Goal: Information Seeking & Learning: Learn about a topic

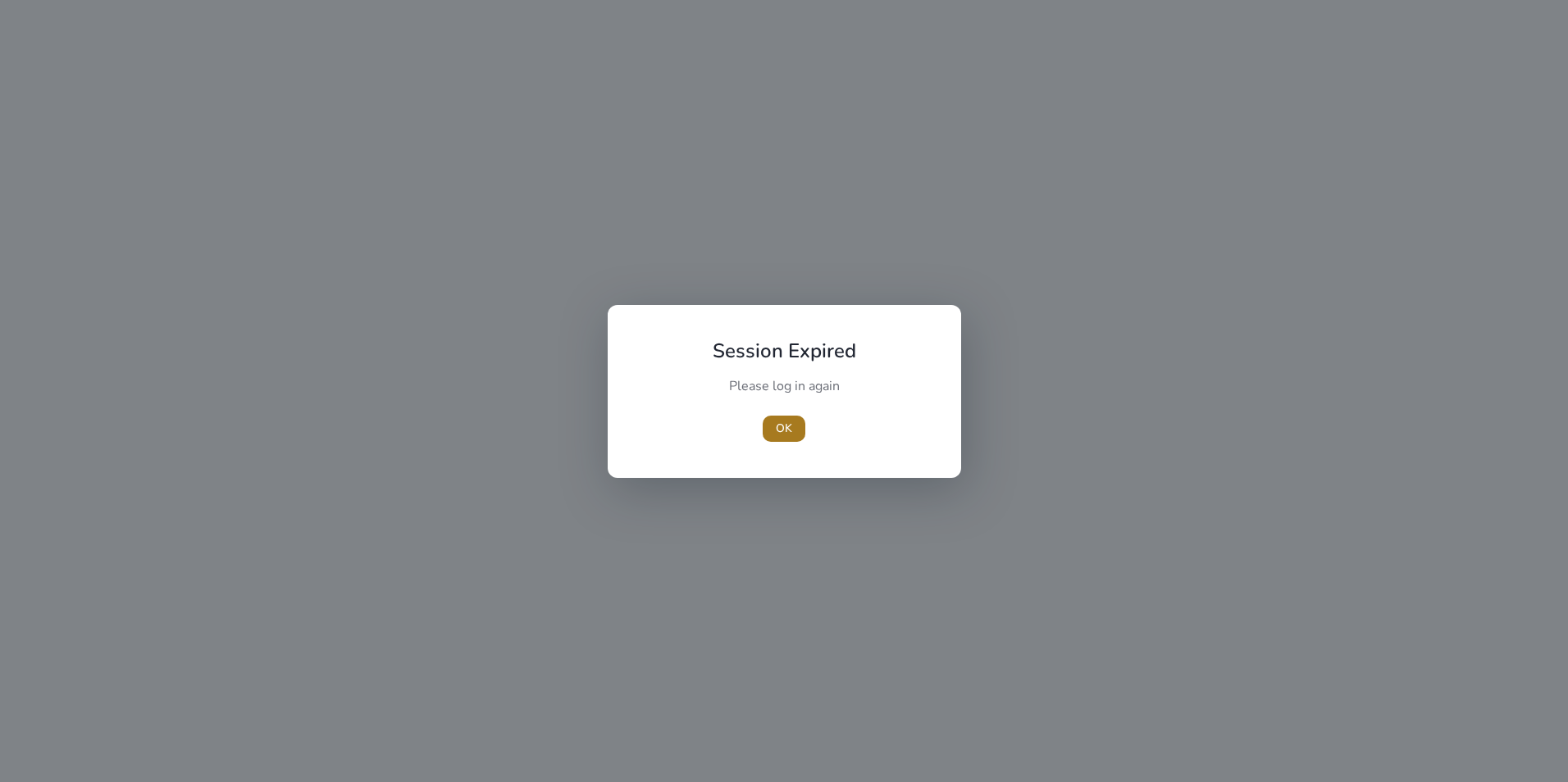
click at [794, 413] on span "button" at bounding box center [784, 429] width 42 height 39
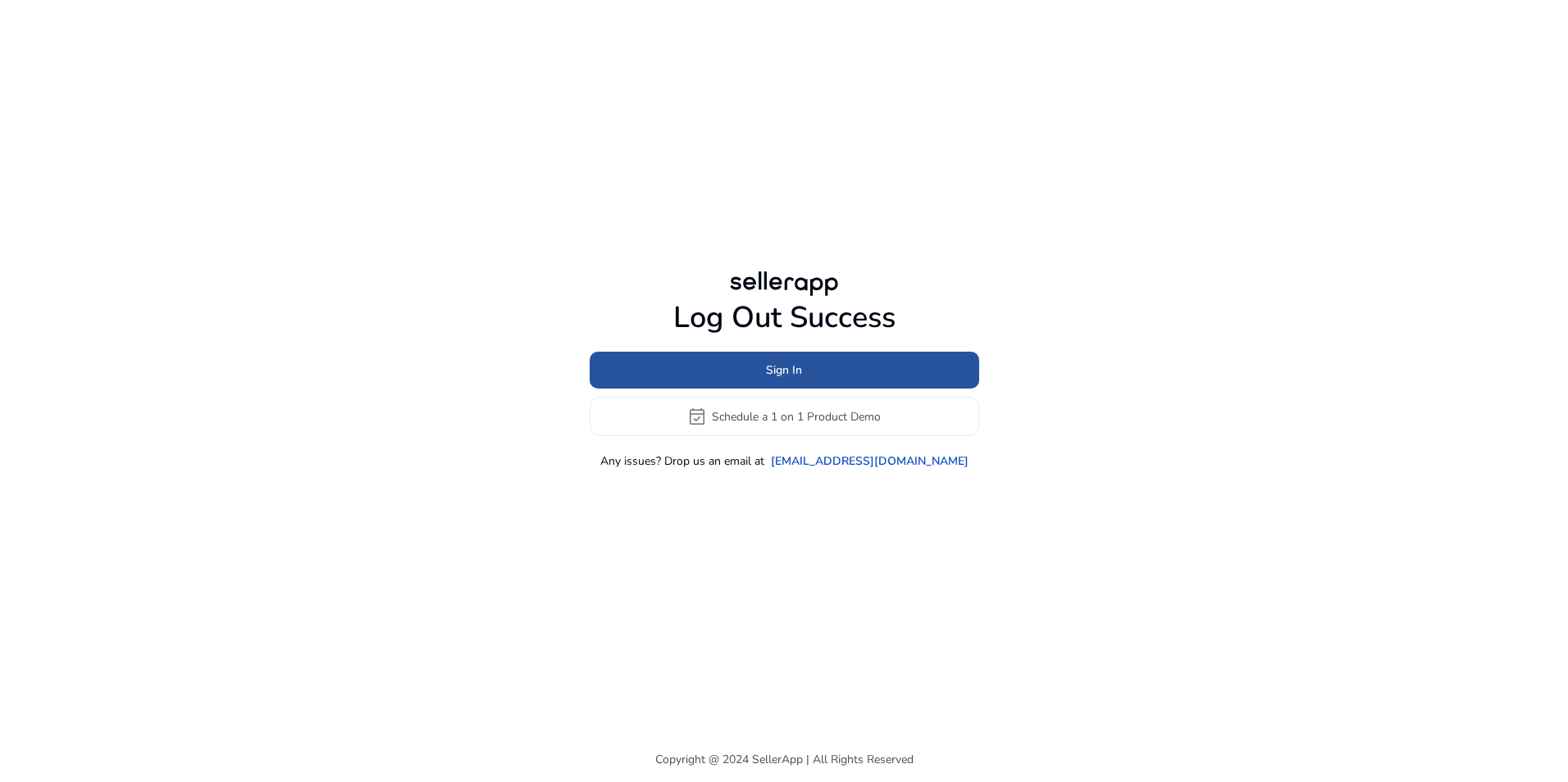
click at [804, 378] on span at bounding box center [784, 370] width 389 height 39
click at [807, 373] on span at bounding box center [784, 370] width 389 height 39
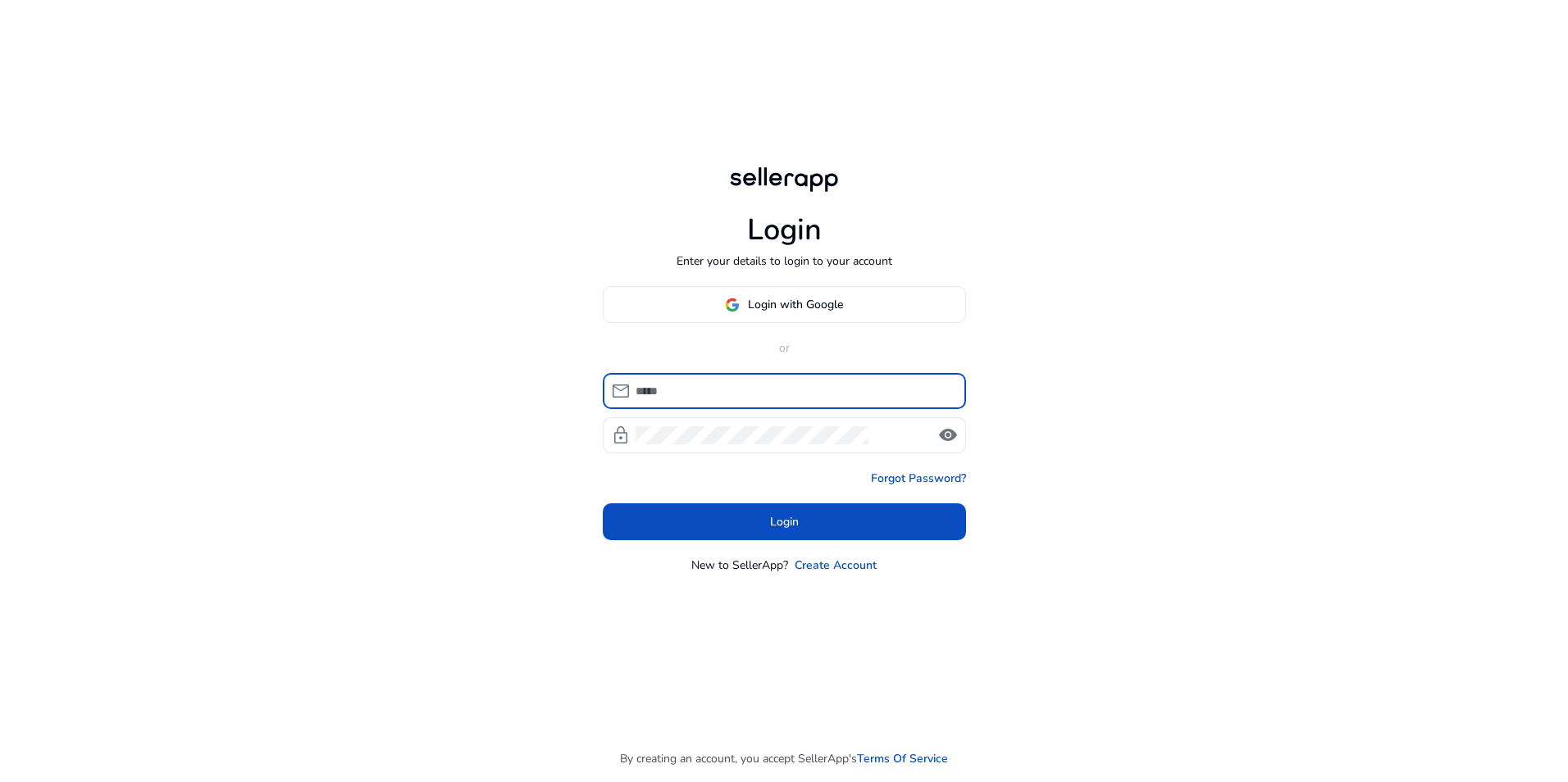
type input "**********"
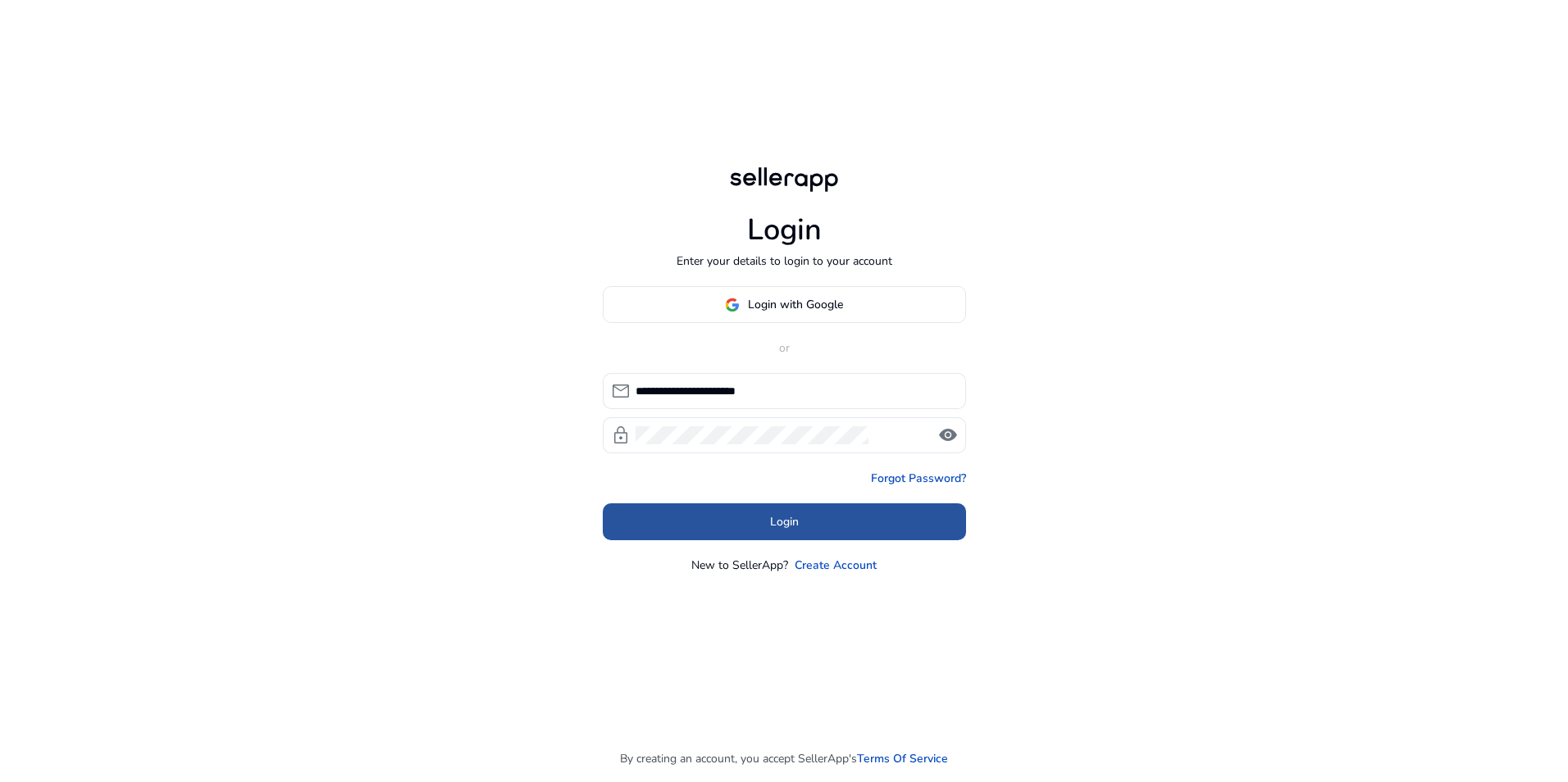
click at [749, 535] on span at bounding box center [784, 522] width 363 height 39
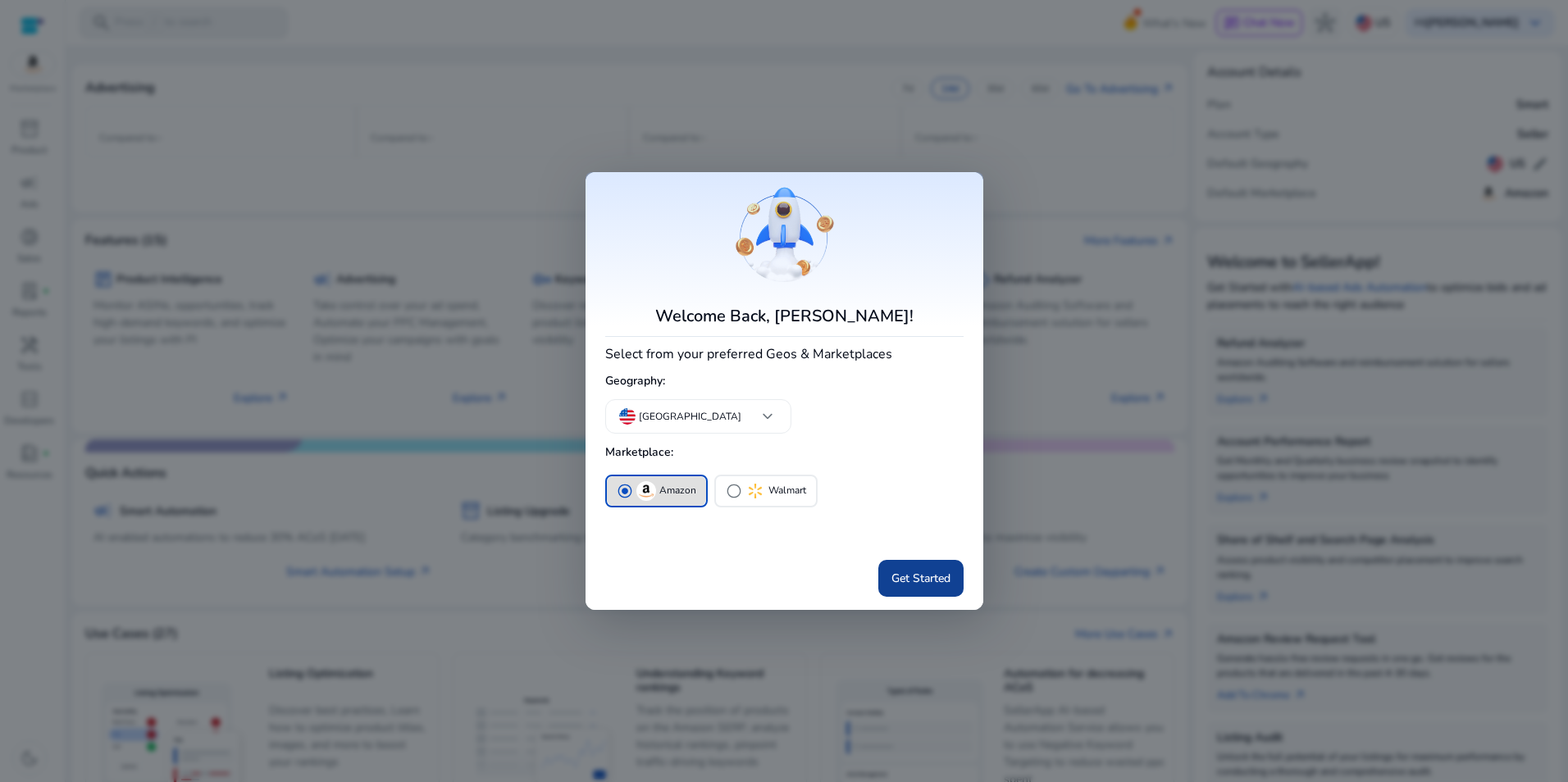
click at [897, 568] on span at bounding box center [921, 578] width 86 height 39
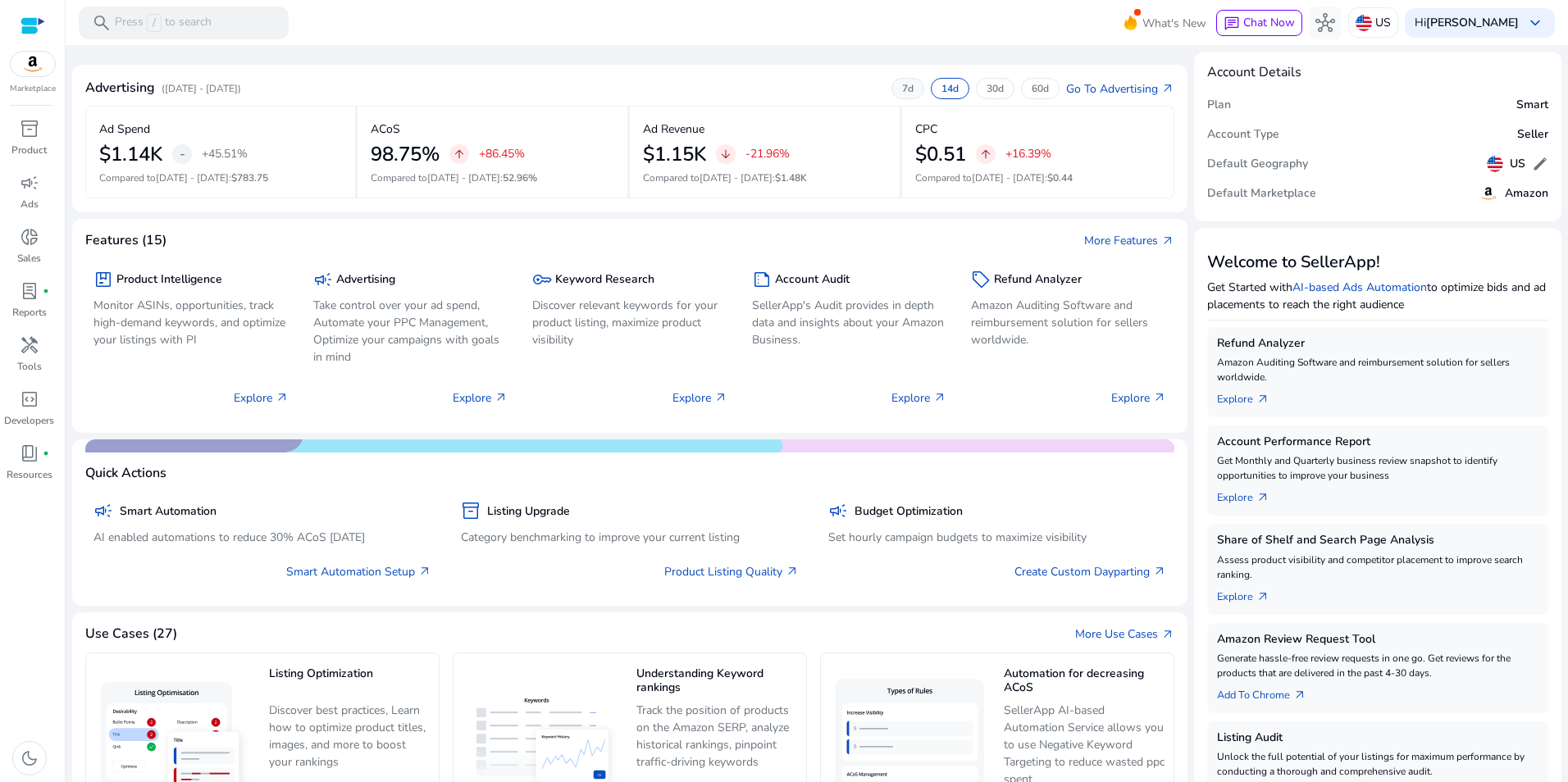
click at [905, 80] on div "7d" at bounding box center [907, 89] width 33 height 21
click at [994, 87] on p "30d" at bounding box center [995, 89] width 17 height 13
click at [902, 82] on p "7d" at bounding box center [907, 89] width 12 height 13
click at [986, 90] on p "30d" at bounding box center [995, 89] width 17 height 13
click at [1039, 86] on p "60d" at bounding box center [1040, 89] width 17 height 13
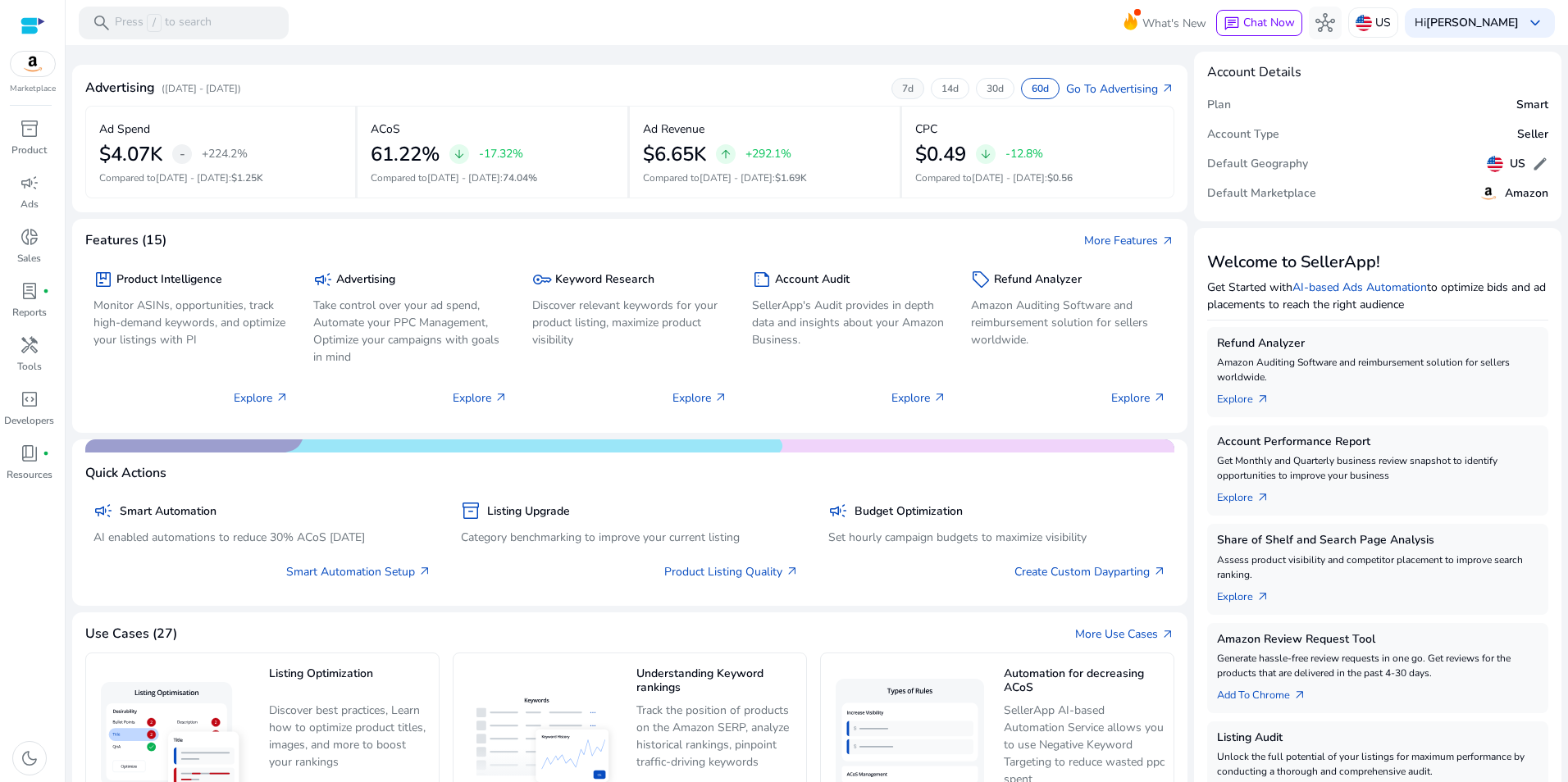
click at [902, 83] on p "7d" at bounding box center [907, 89] width 12 height 13
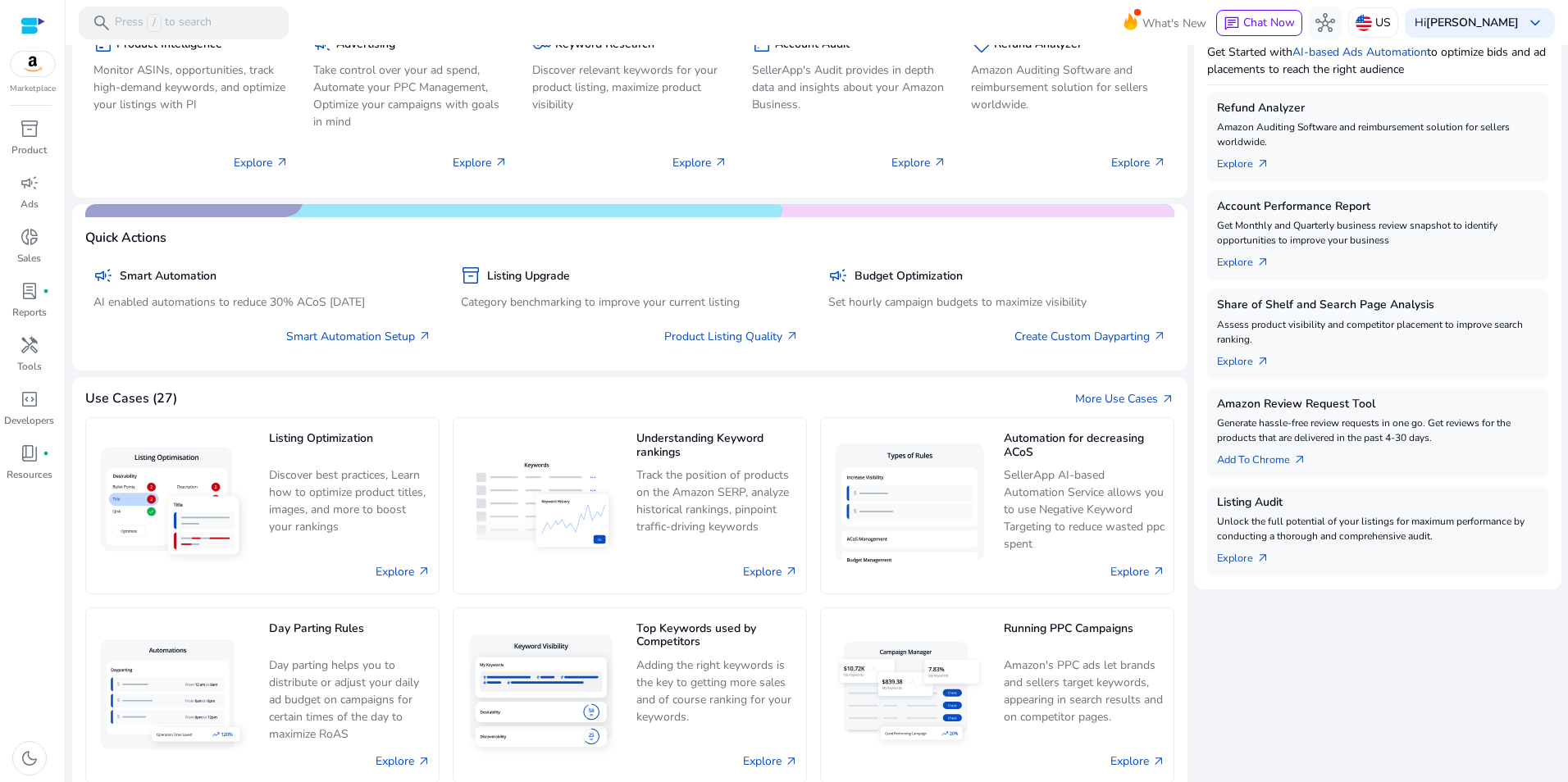
scroll to position [253, 0]
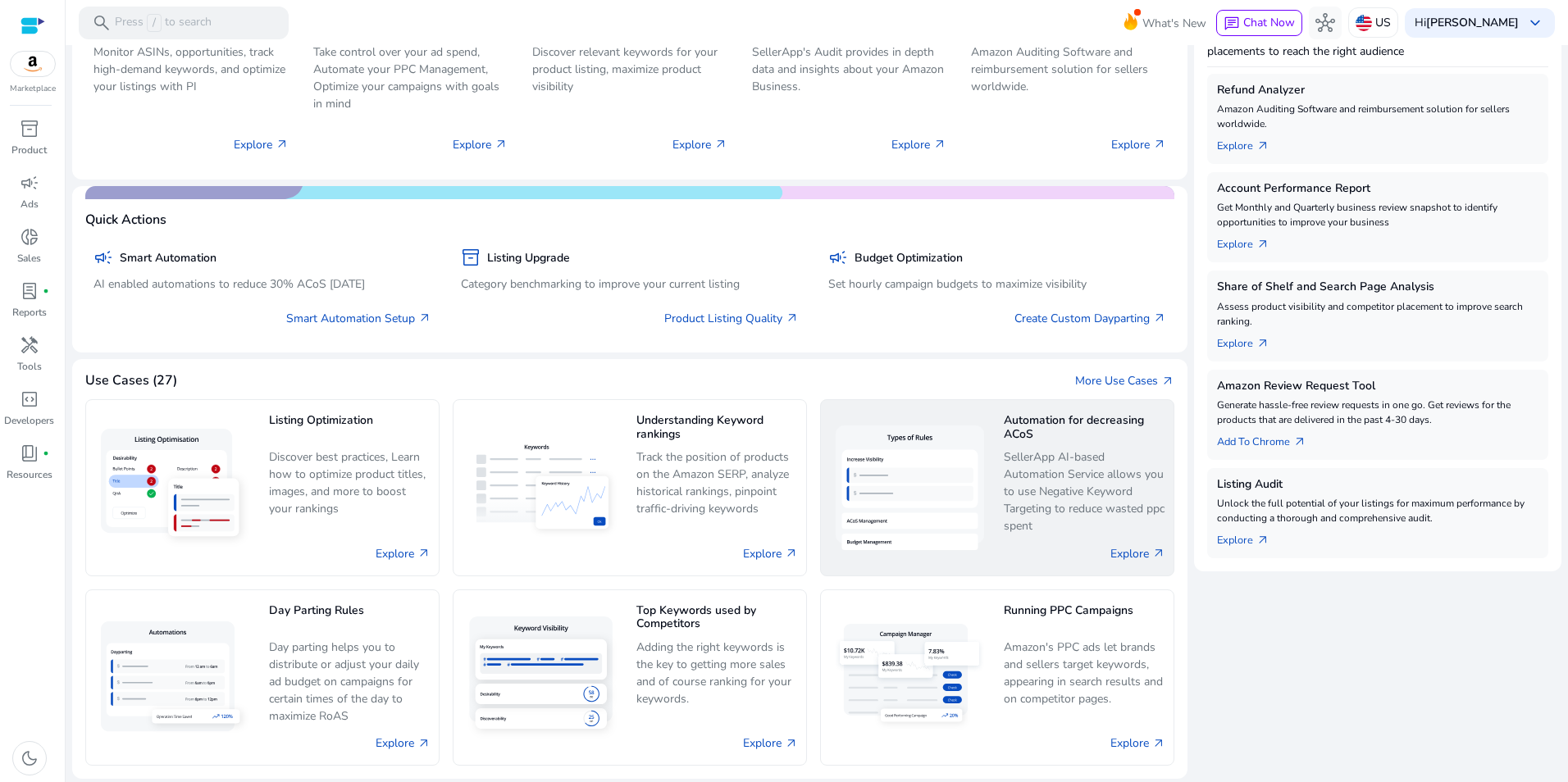
click at [937, 460] on img at bounding box center [910, 487] width 162 height 138
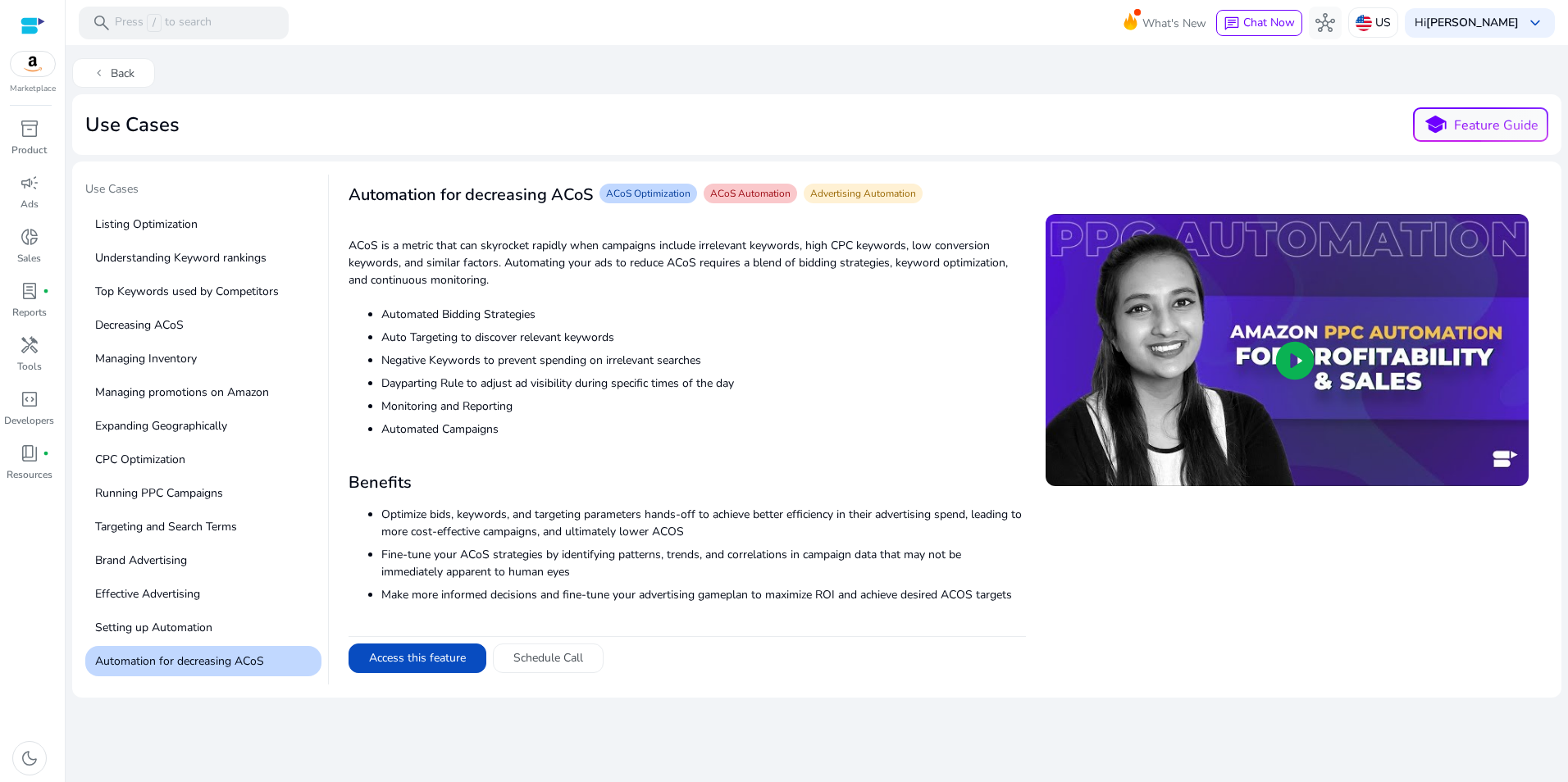
click at [139, 669] on p "Automation for decreasing ACoS" at bounding box center [203, 661] width 236 height 30
click at [147, 626] on p "Setting up Automation" at bounding box center [203, 627] width 236 height 30
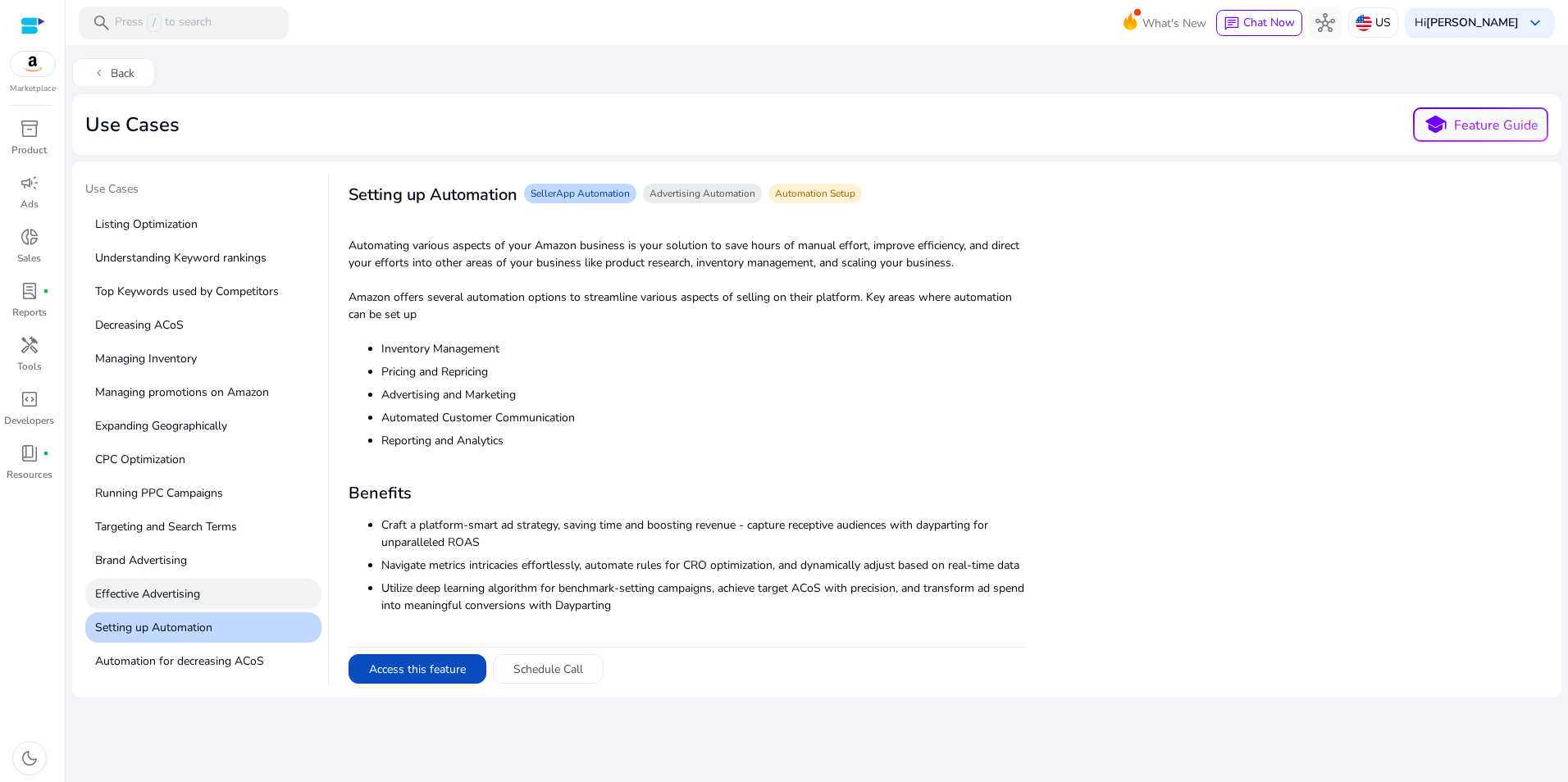
click at [157, 599] on p "Effective Advertising" at bounding box center [203, 593] width 236 height 30
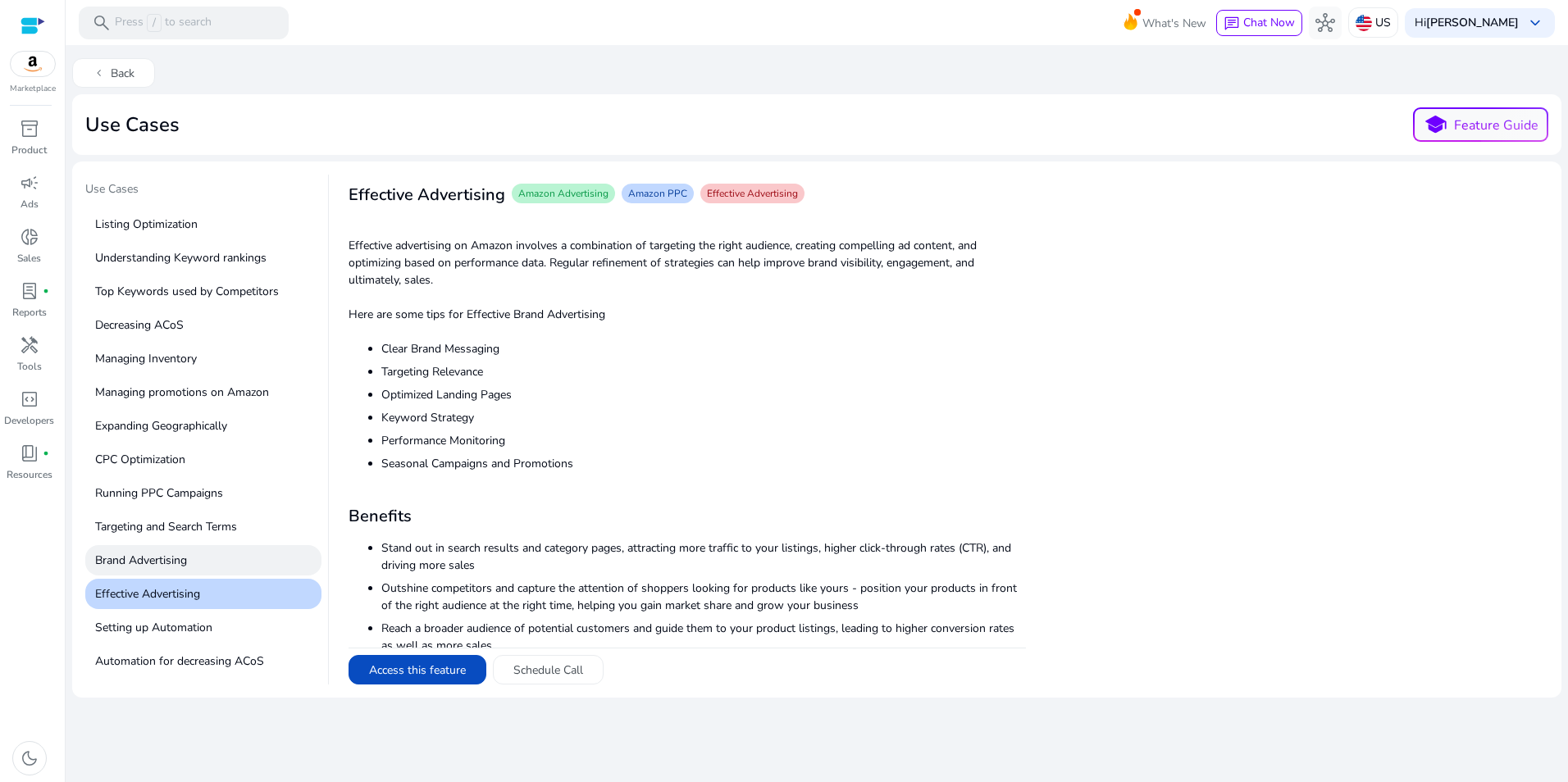
click at [165, 558] on p "Brand Advertising" at bounding box center [203, 560] width 236 height 30
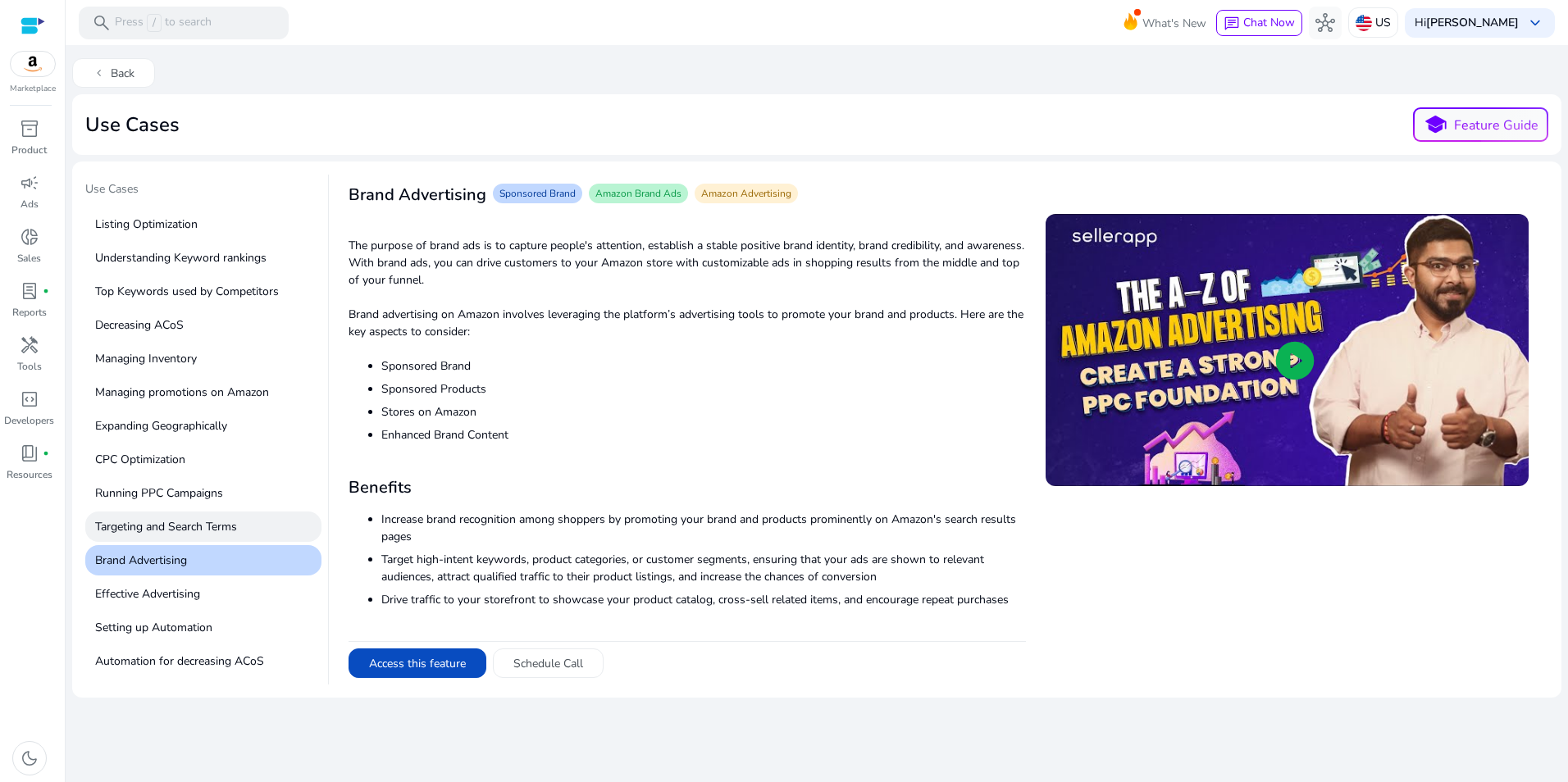
click at [174, 516] on p "Targeting and Search Terms" at bounding box center [203, 526] width 236 height 30
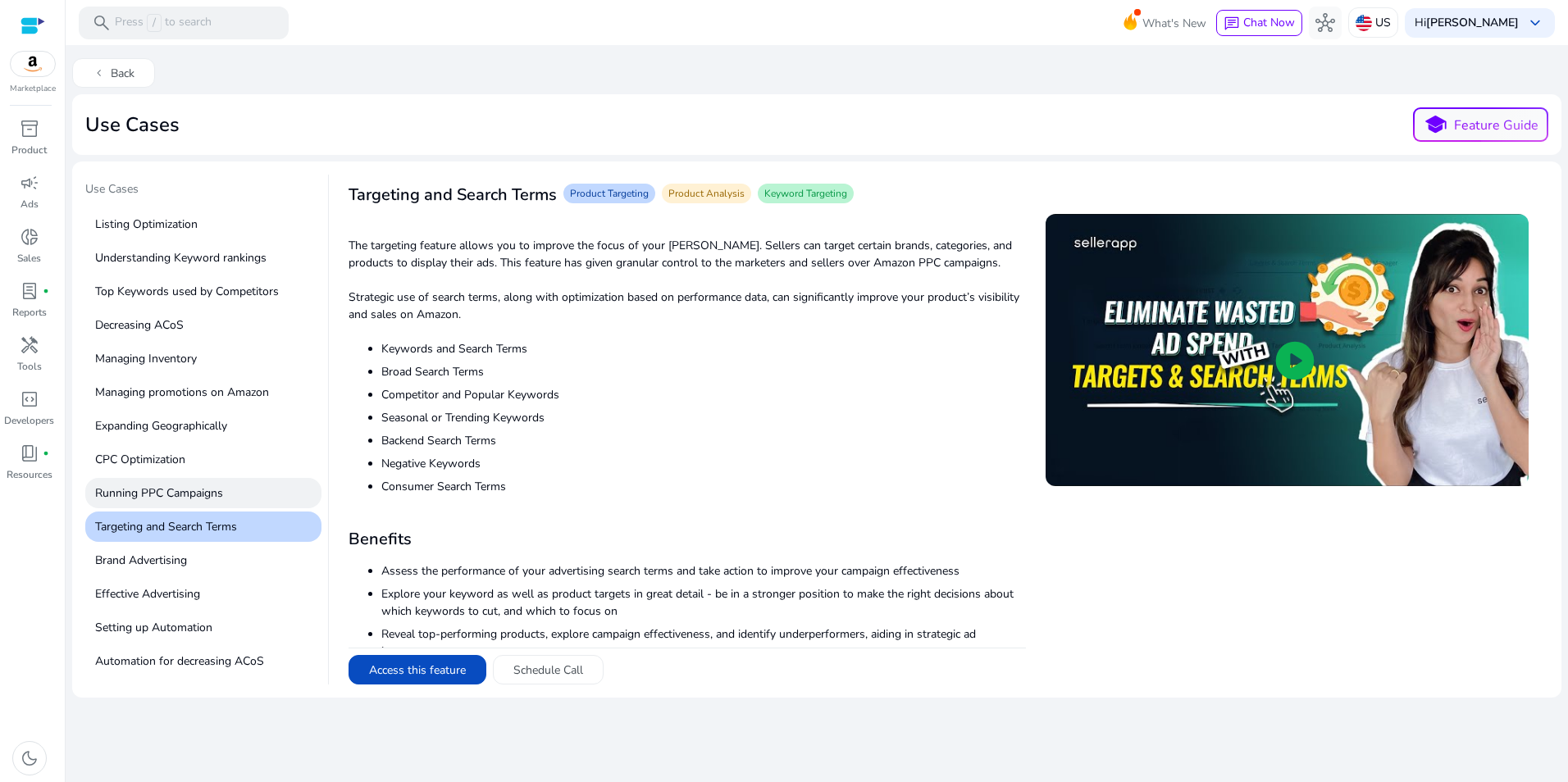
click at [203, 483] on p "Running PPC Campaigns" at bounding box center [203, 492] width 236 height 30
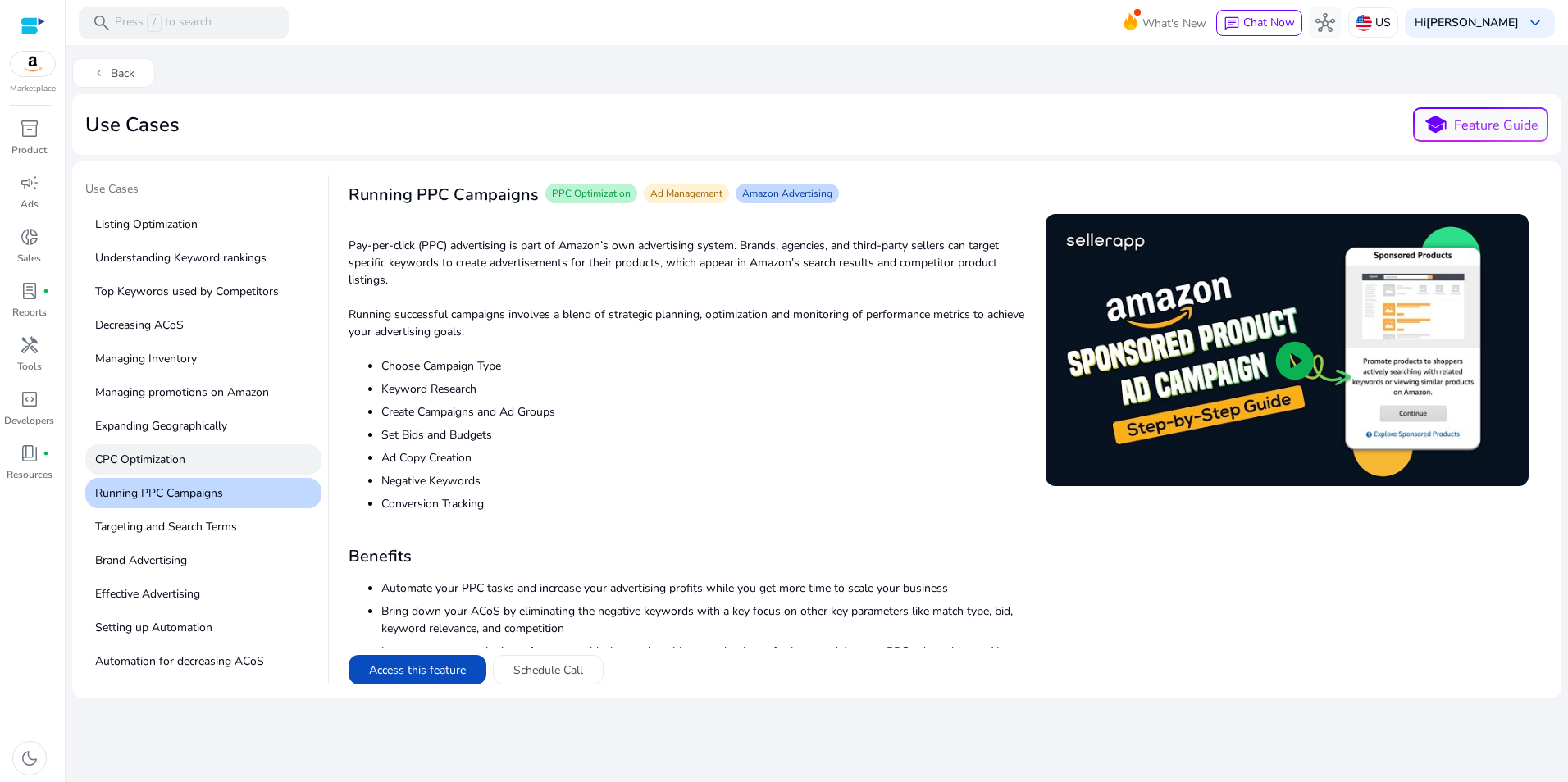
click at [202, 463] on p "CPC Optimization" at bounding box center [203, 458] width 236 height 30
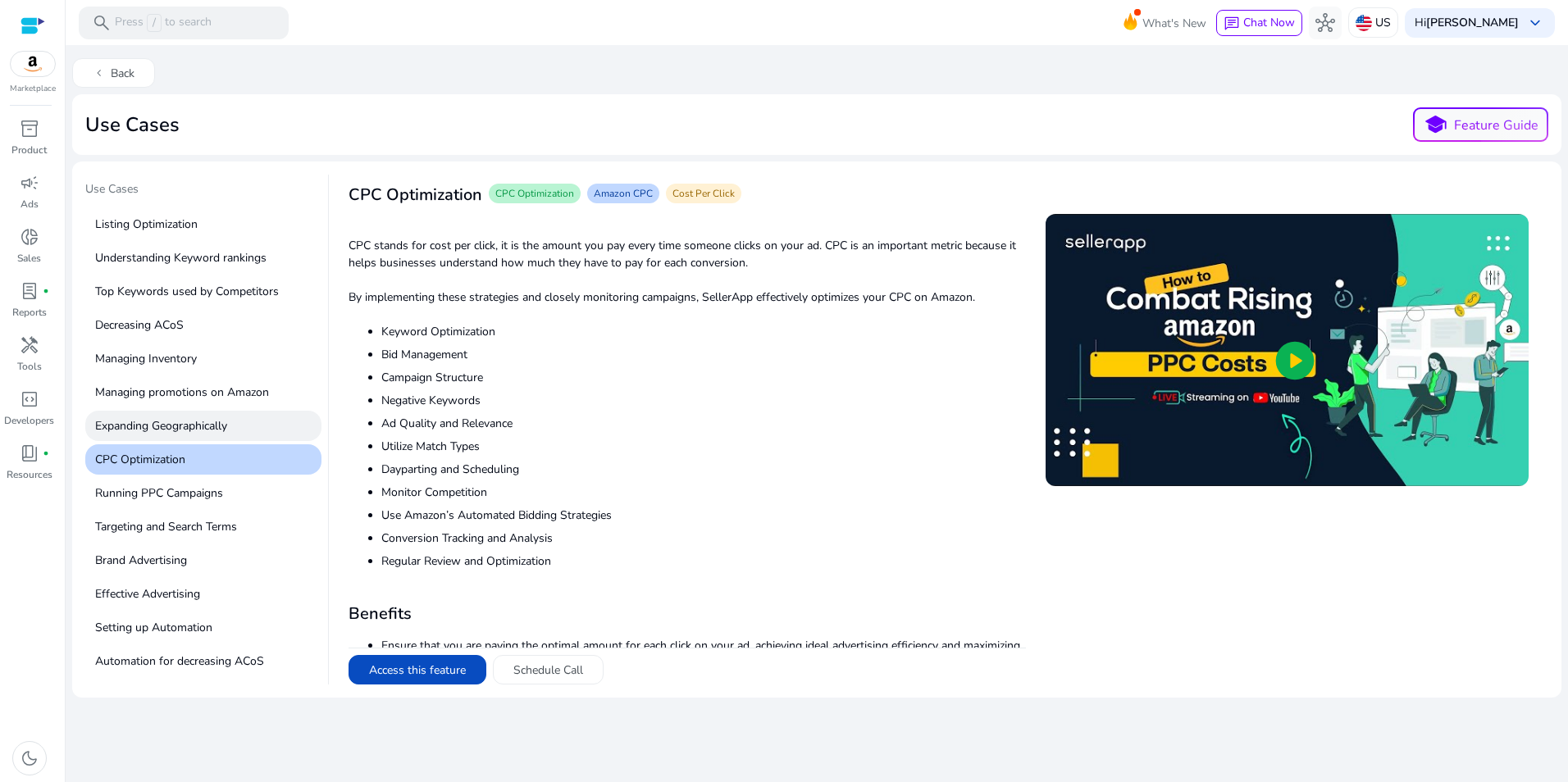
click at [234, 417] on p "Expanding Geographically" at bounding box center [203, 426] width 236 height 30
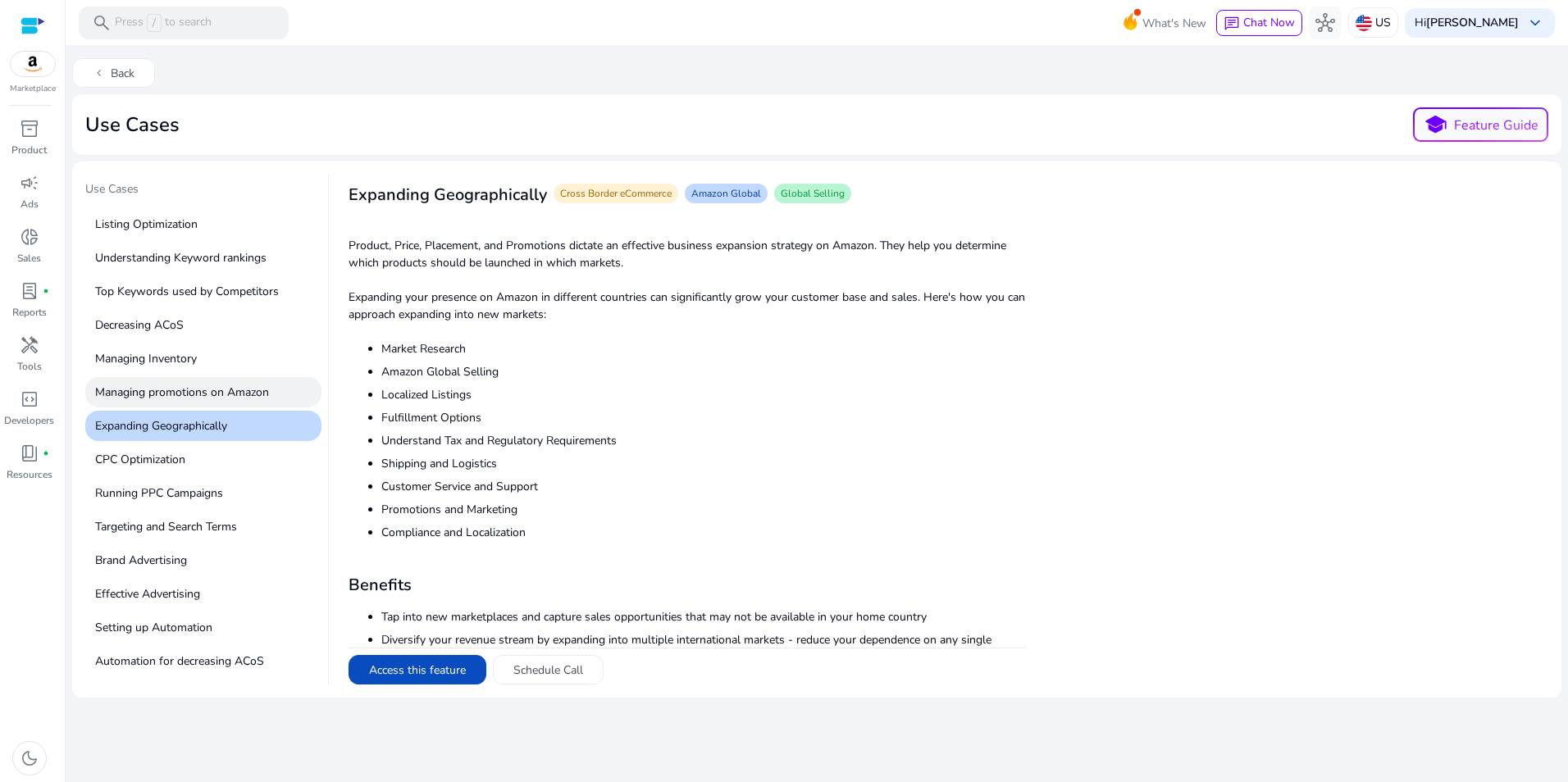
click at [233, 378] on p "Managing promotions on Amazon" at bounding box center [203, 392] width 236 height 30
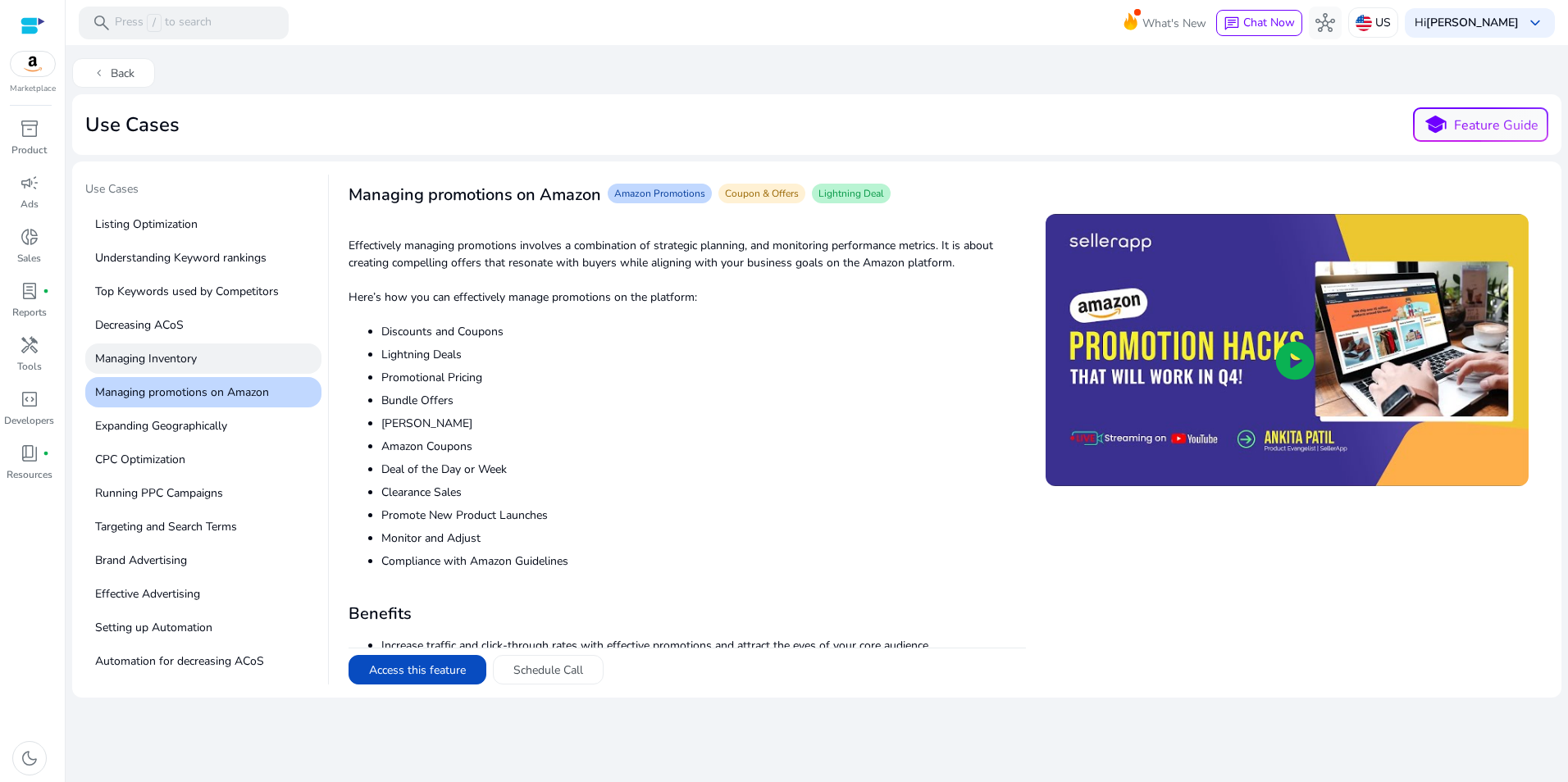
click at [169, 361] on p "Managing Inventory" at bounding box center [203, 358] width 236 height 30
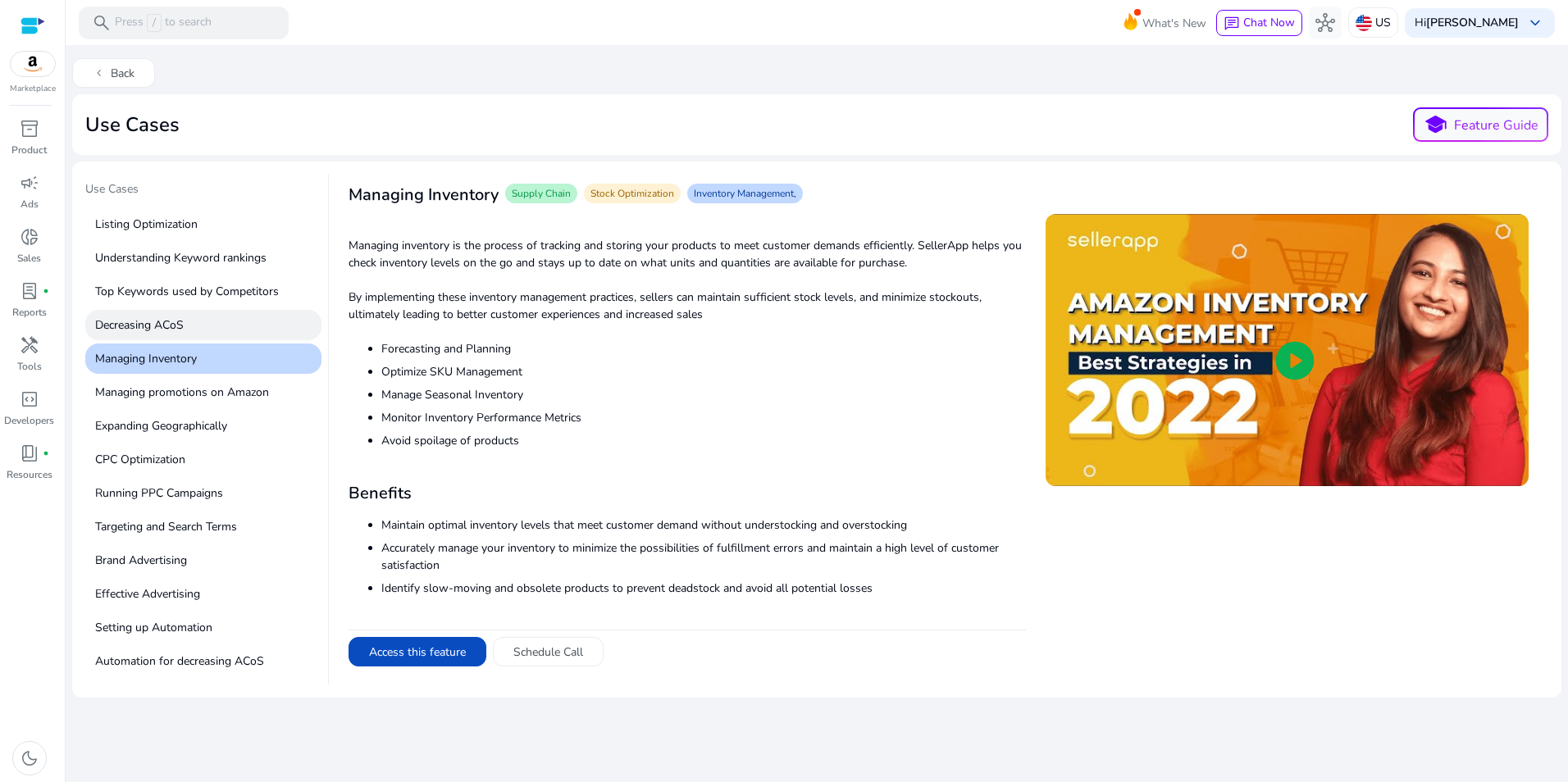
click at [176, 327] on p "Decreasing ACoS" at bounding box center [203, 325] width 236 height 30
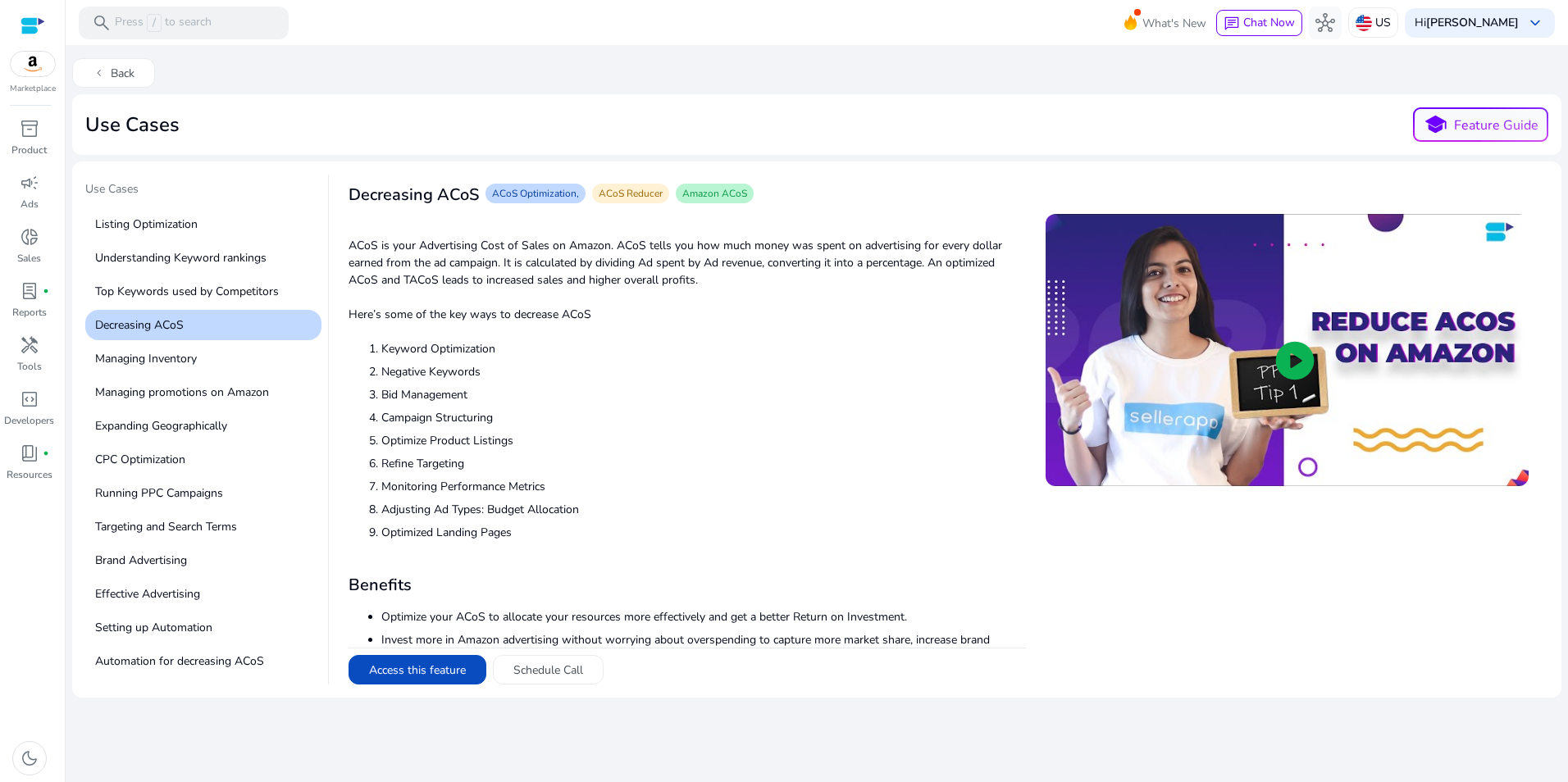
click at [889, 433] on li "Optimize Product Listings" at bounding box center [703, 441] width 643 height 17
click at [223, 283] on p "Top Keywords used by Competitors" at bounding box center [203, 291] width 236 height 30
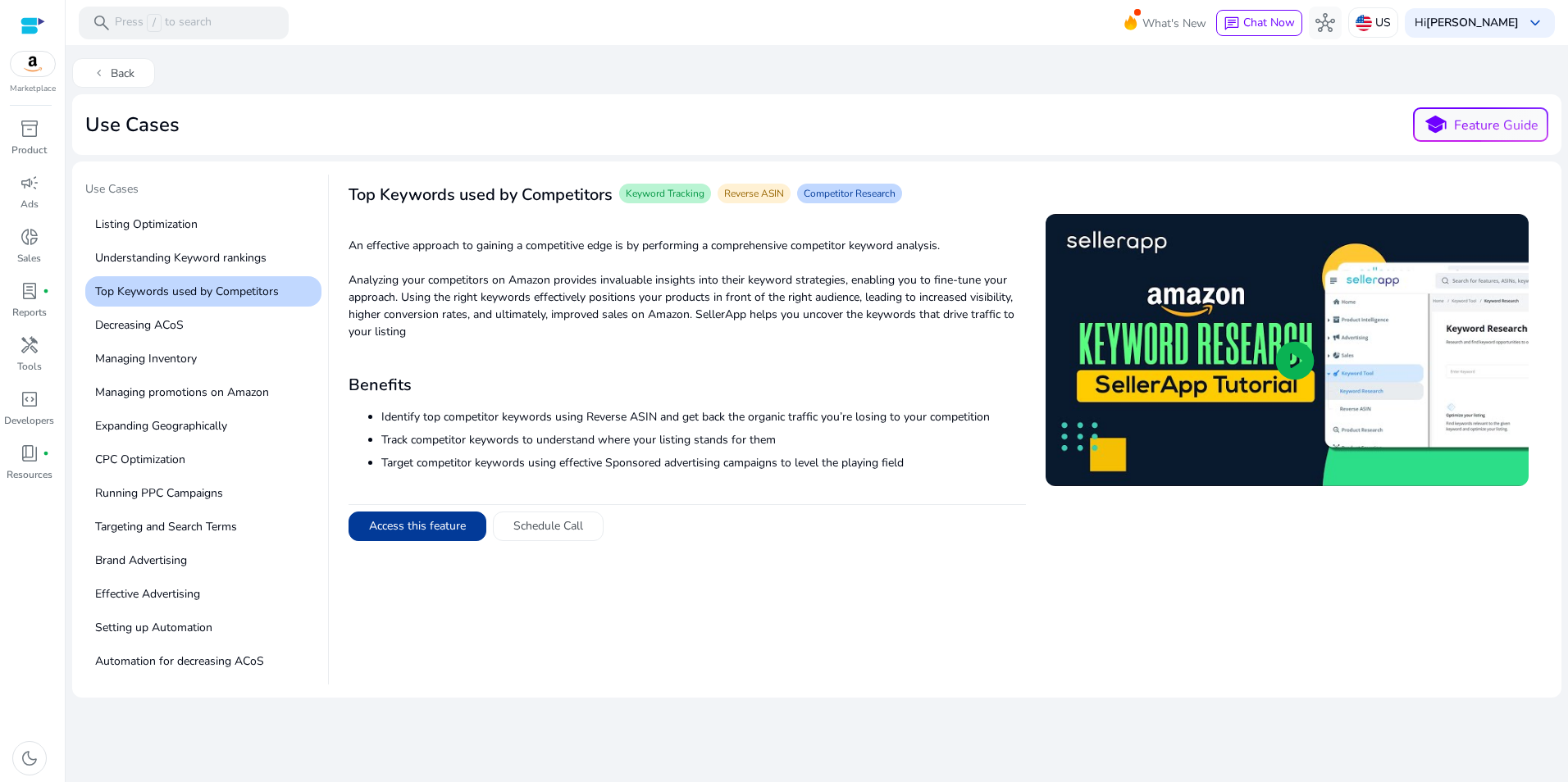
click at [447, 527] on button "Access this feature" at bounding box center [417, 526] width 138 height 30
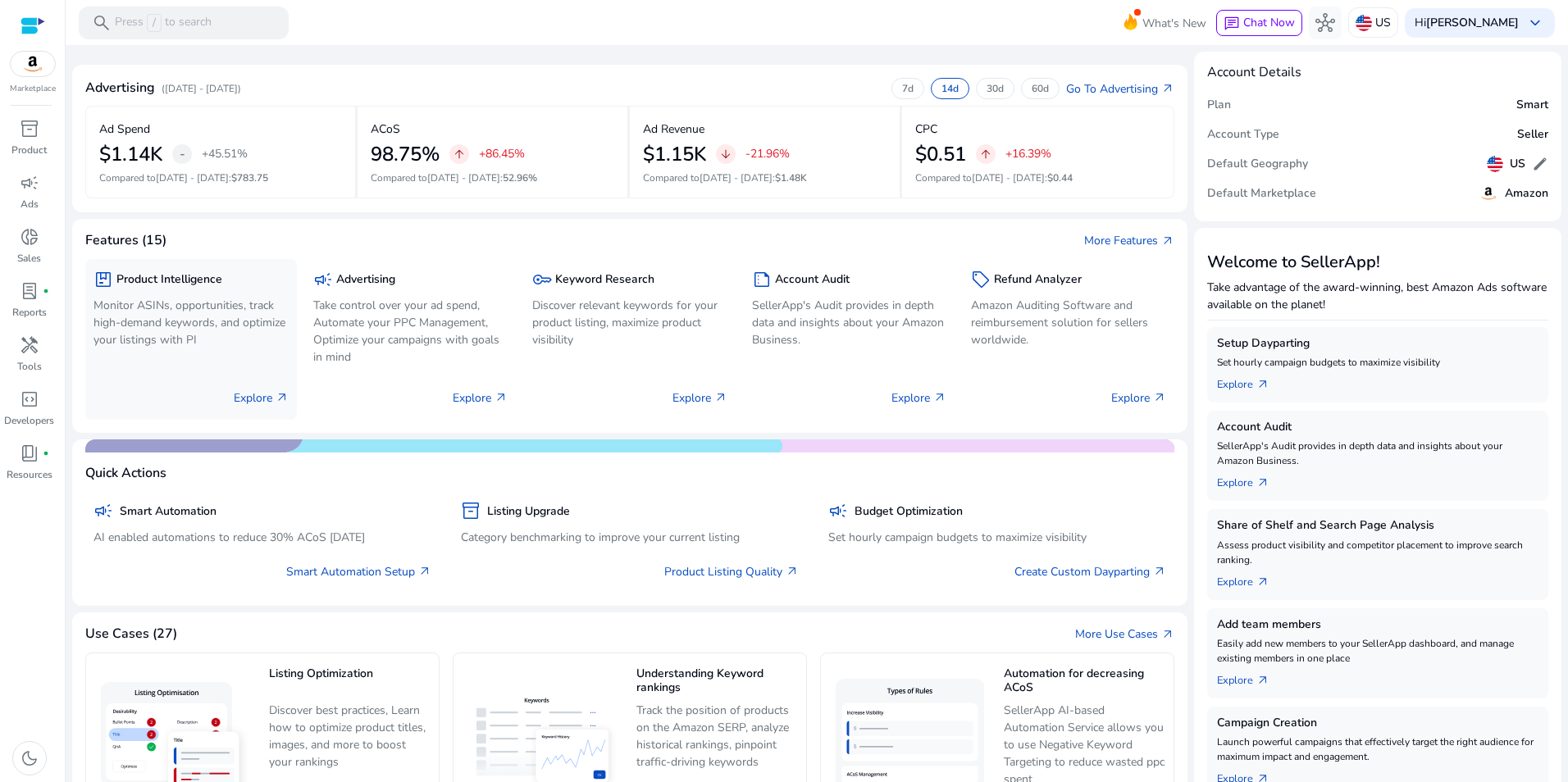
click at [248, 401] on p "Explore arrow_outward" at bounding box center [261, 398] width 55 height 17
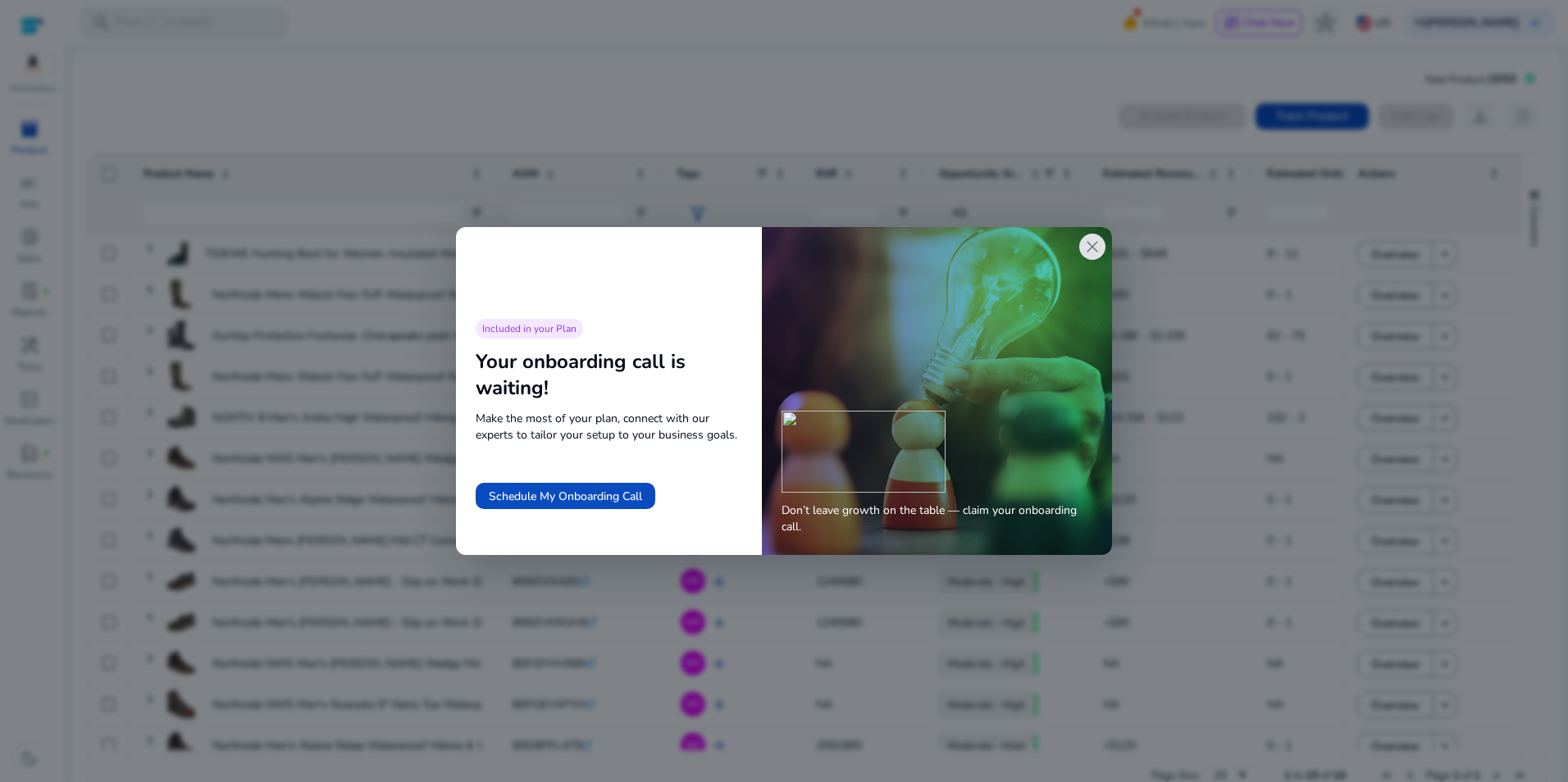
scroll to position [0, 175]
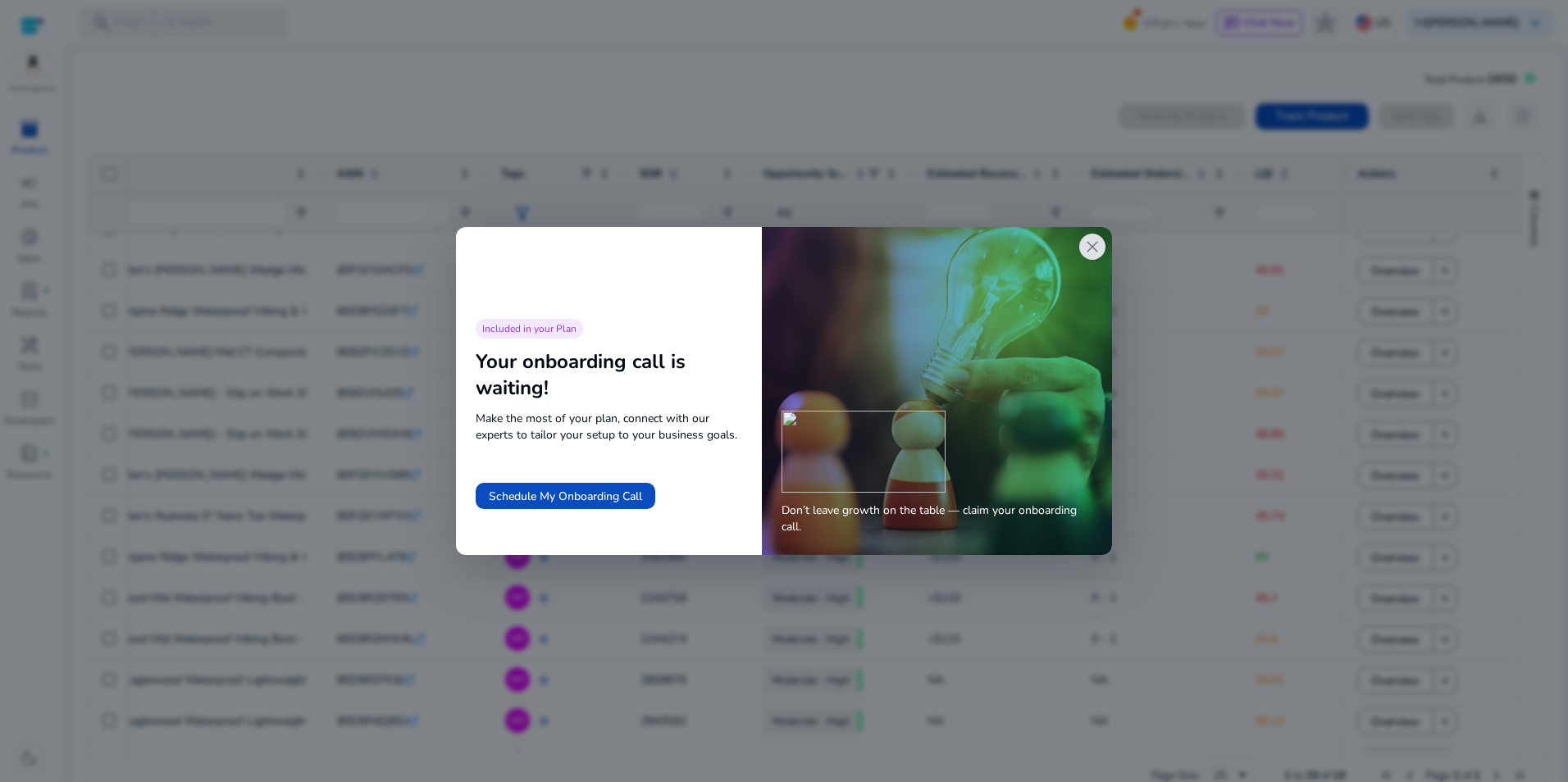
click at [1104, 246] on div "close" at bounding box center [1091, 247] width 26 height 26
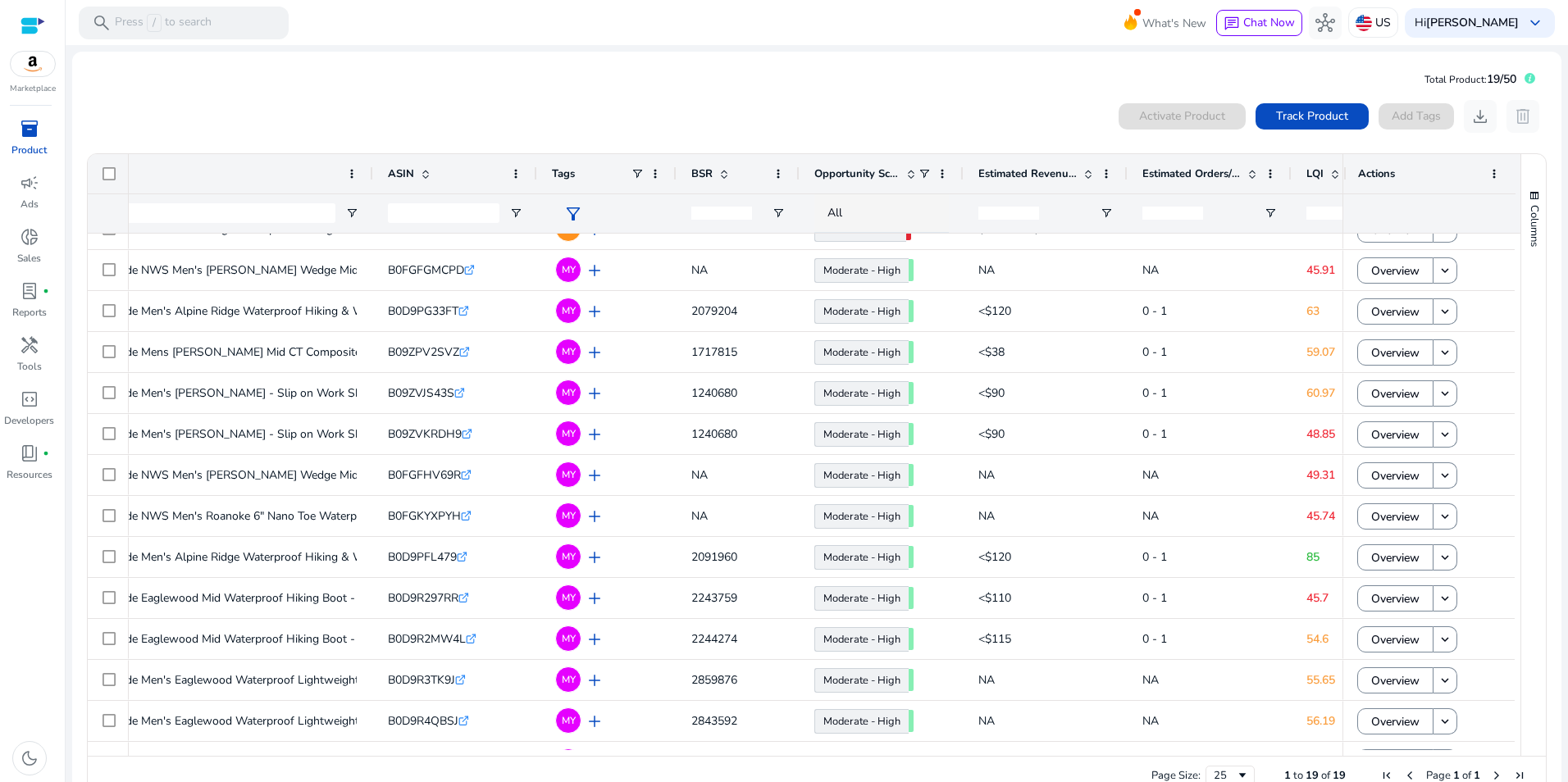
scroll to position [0, 0]
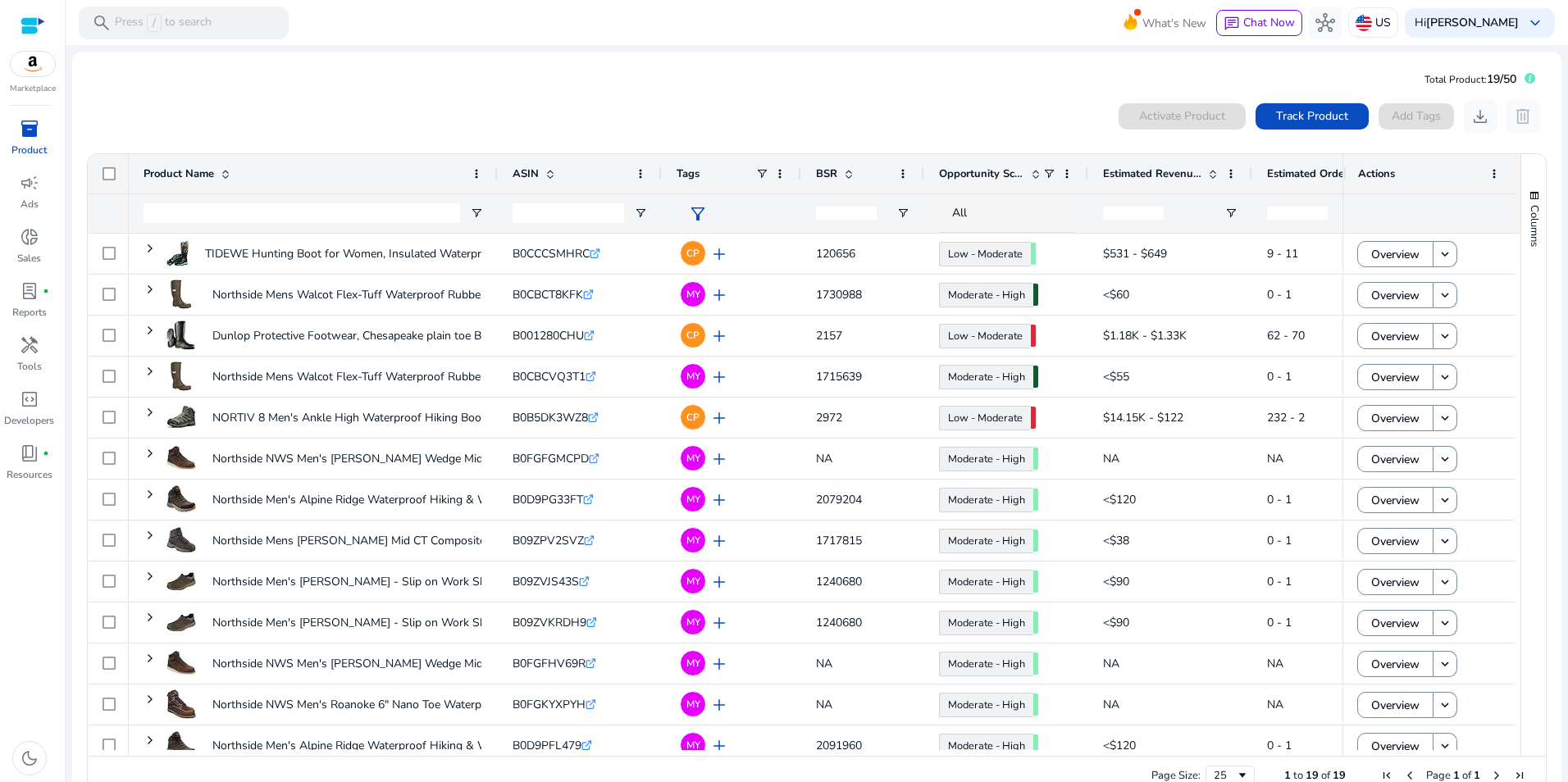
scroll to position [0, 306]
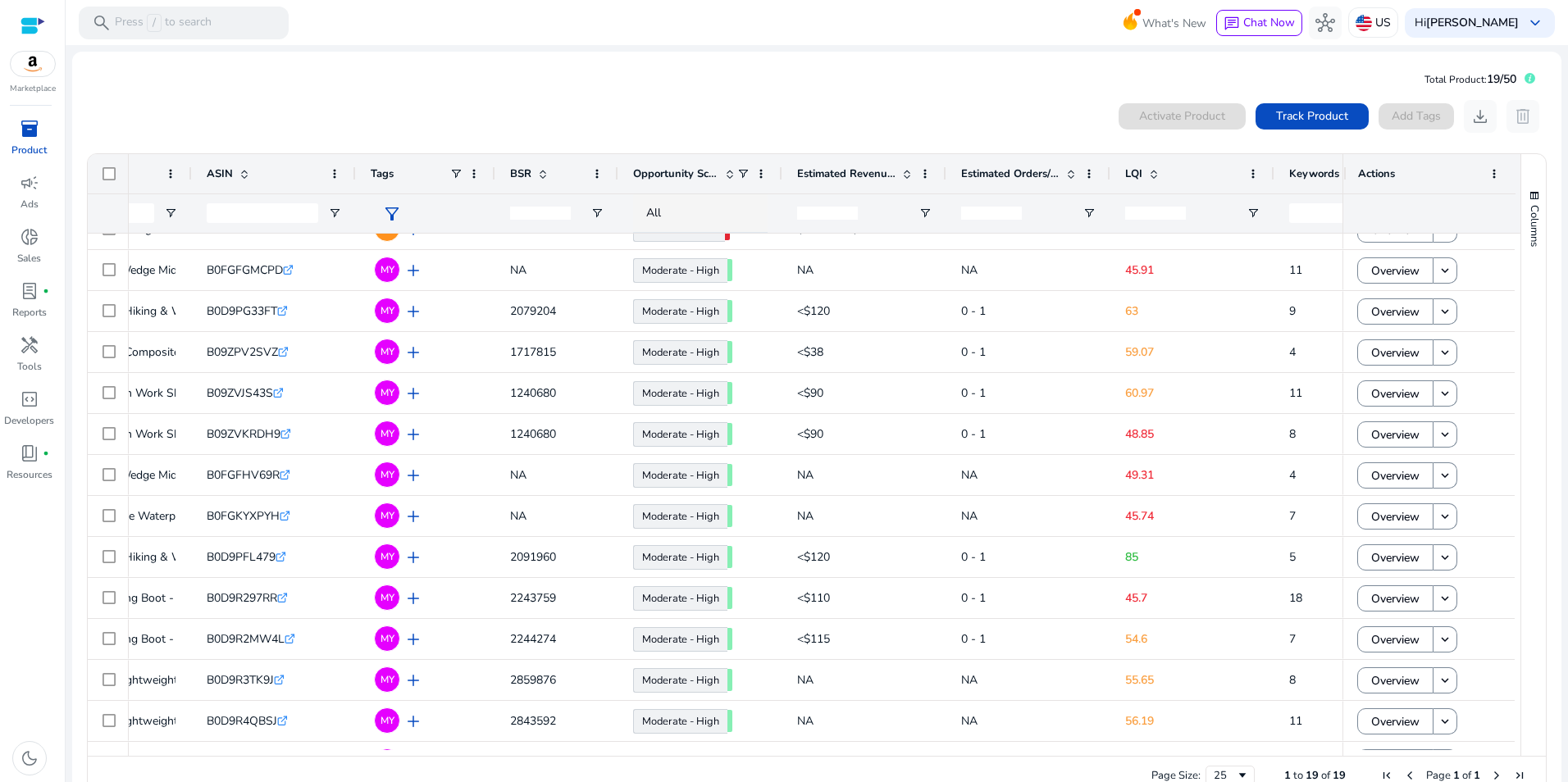
click at [36, 509] on div "inventory_2 Product campaign Ads donut_small Sales lab_profile fiber_manual_rec…" at bounding box center [32, 449] width 65 height 666
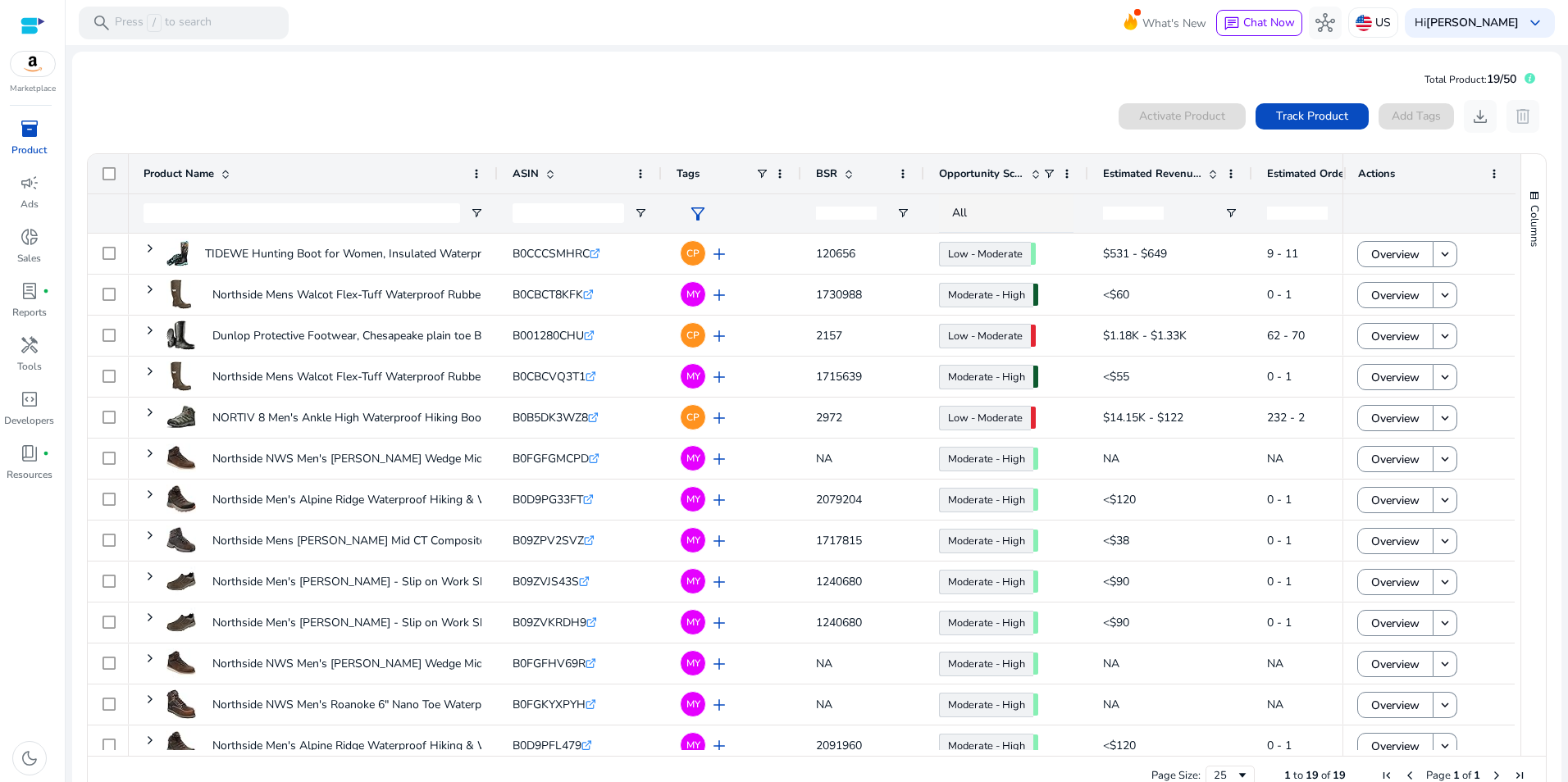
scroll to position [0, 306]
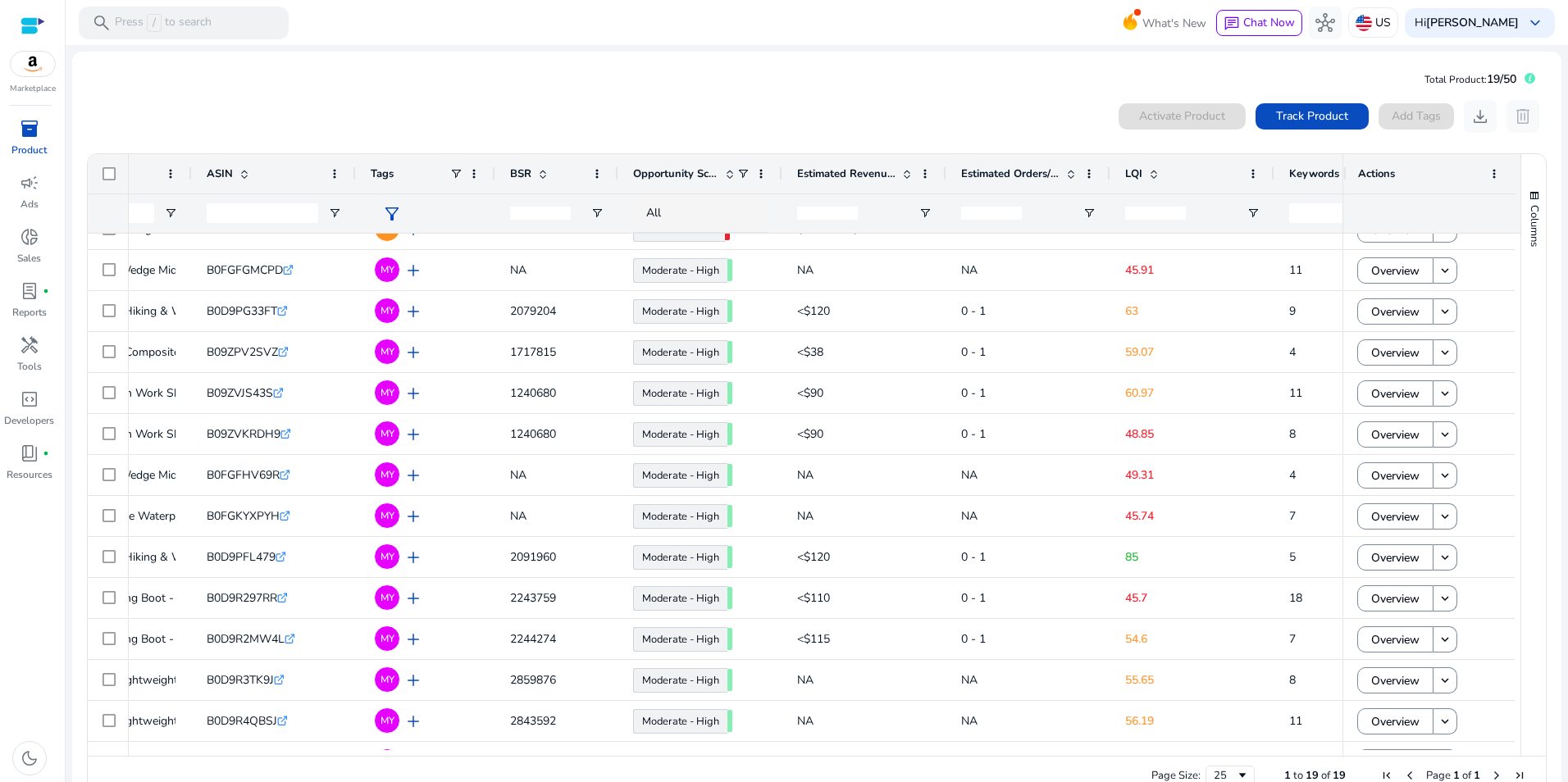
scroll to position [0, 306]
drag, startPoint x: 421, startPoint y: 98, endPoint x: 379, endPoint y: 98, distance: 42.0
click at [421, 98] on div "0 products selected Activate Product Track Product Add Tags download delete 1 t…" at bounding box center [817, 449] width 1463 height 713
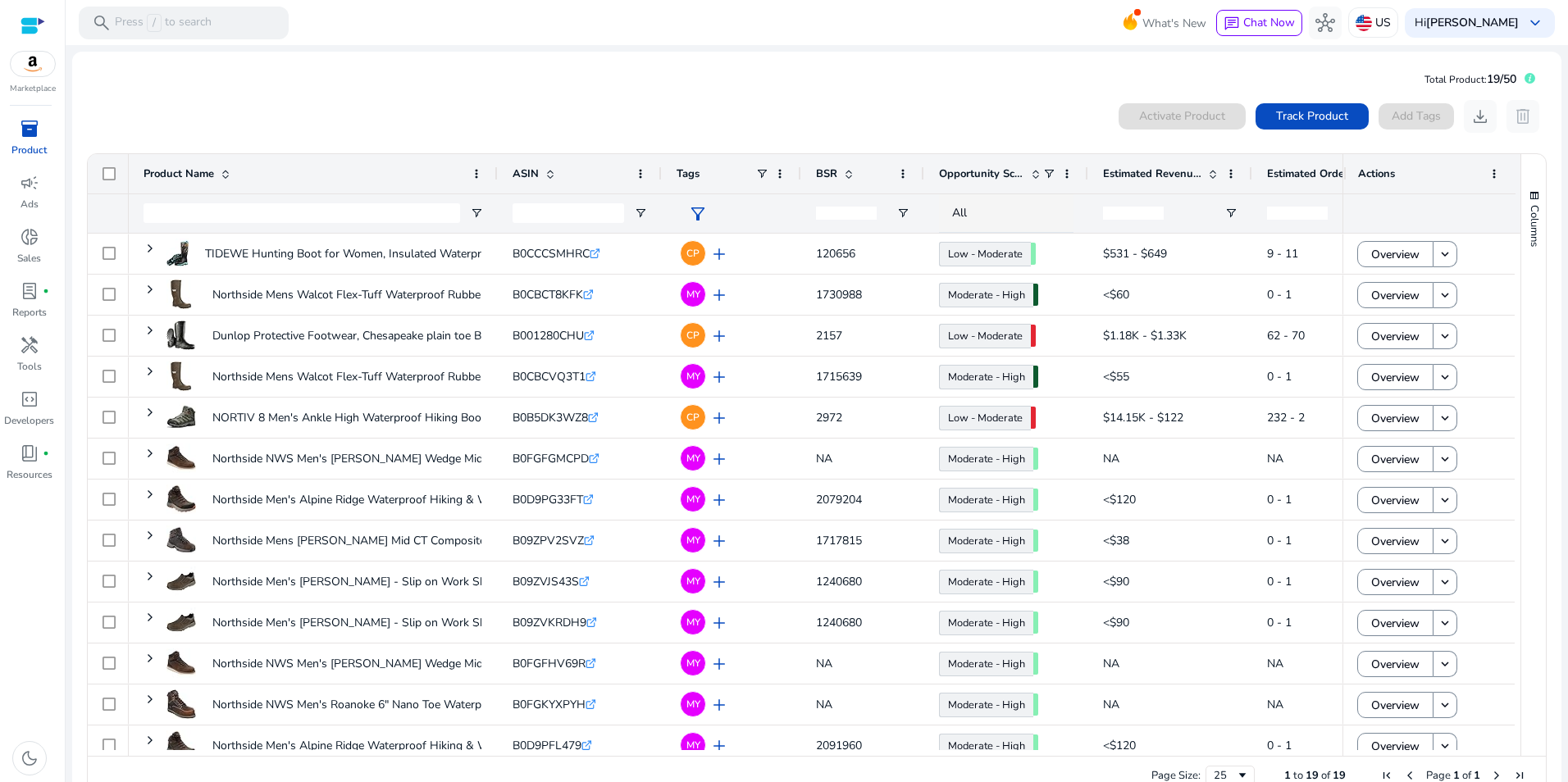
drag, startPoint x: 222, startPoint y: 104, endPoint x: 69, endPoint y: 118, distance: 153.6
click at [203, 104] on div "0 products selected Activate Product Track Product Add Tags download delete" at bounding box center [816, 117] width 1461 height 33
click at [30, 132] on span "inventory_2" at bounding box center [29, 128] width 19 height 19
click at [25, 189] on span "campaign" at bounding box center [29, 183] width 19 height 19
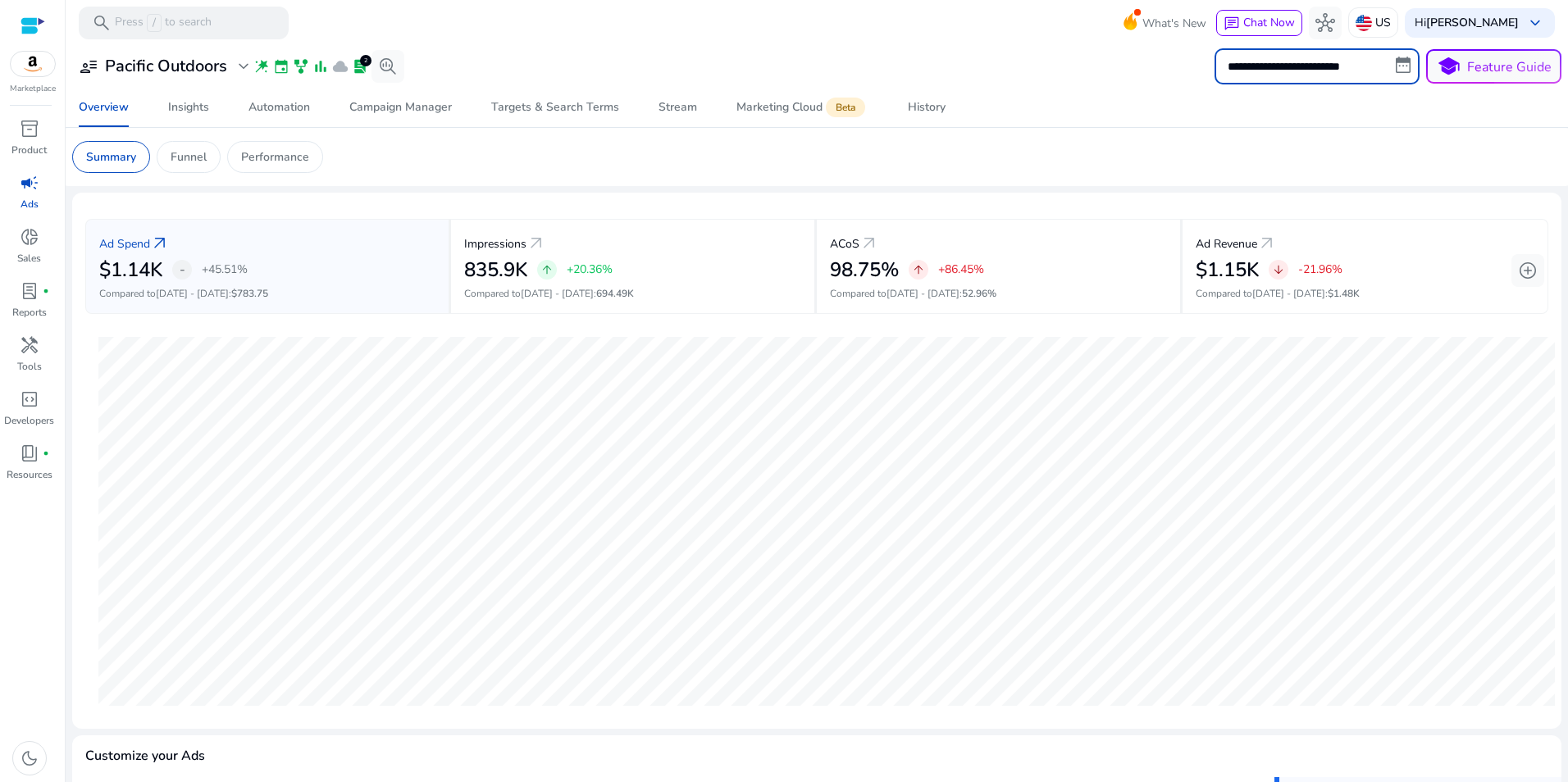
click at [1356, 69] on input "**********" at bounding box center [1317, 65] width 205 height 36
select select "*"
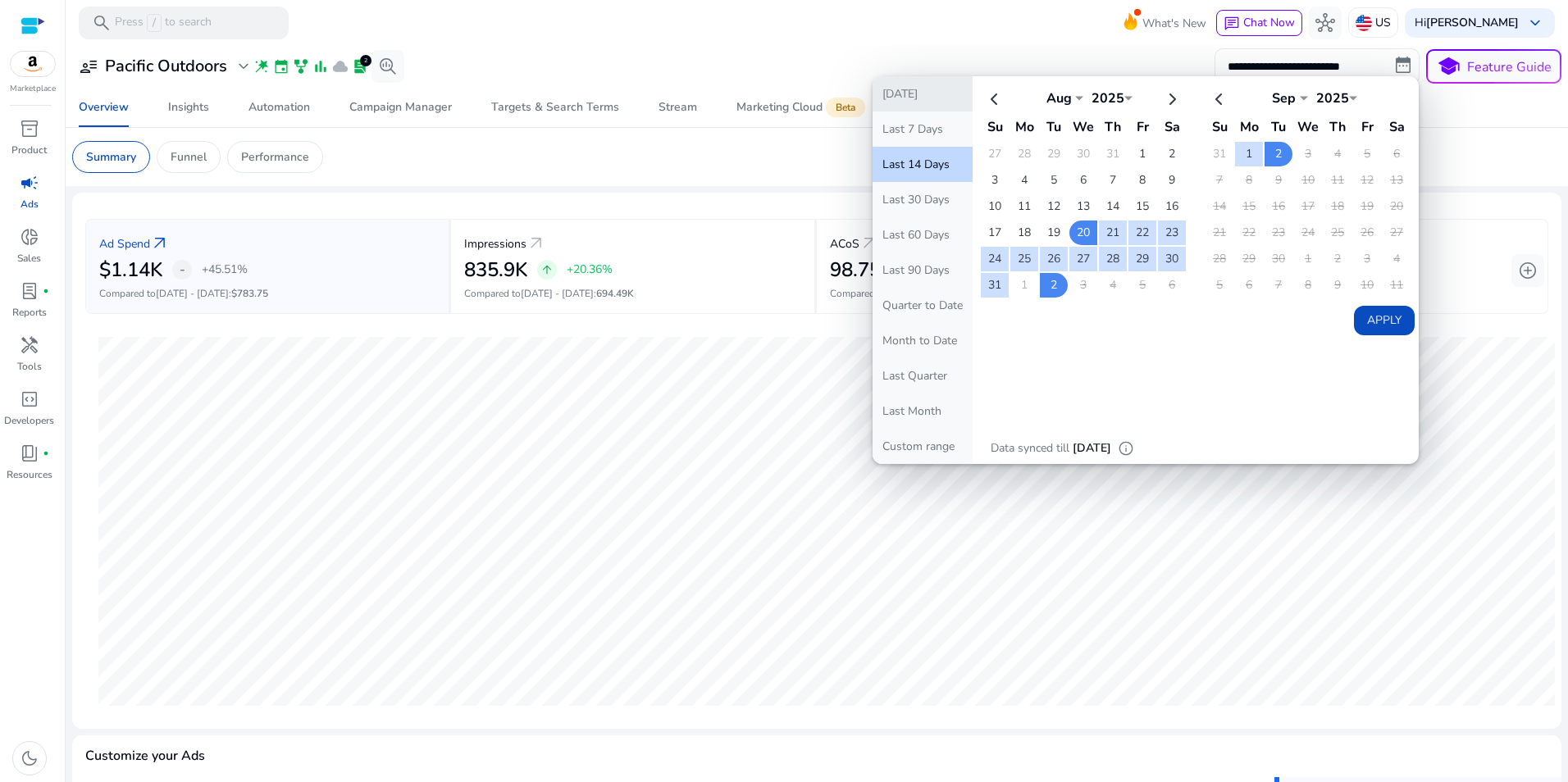
click at [915, 86] on button "[DATE]" at bounding box center [923, 93] width 100 height 36
type input "**********"
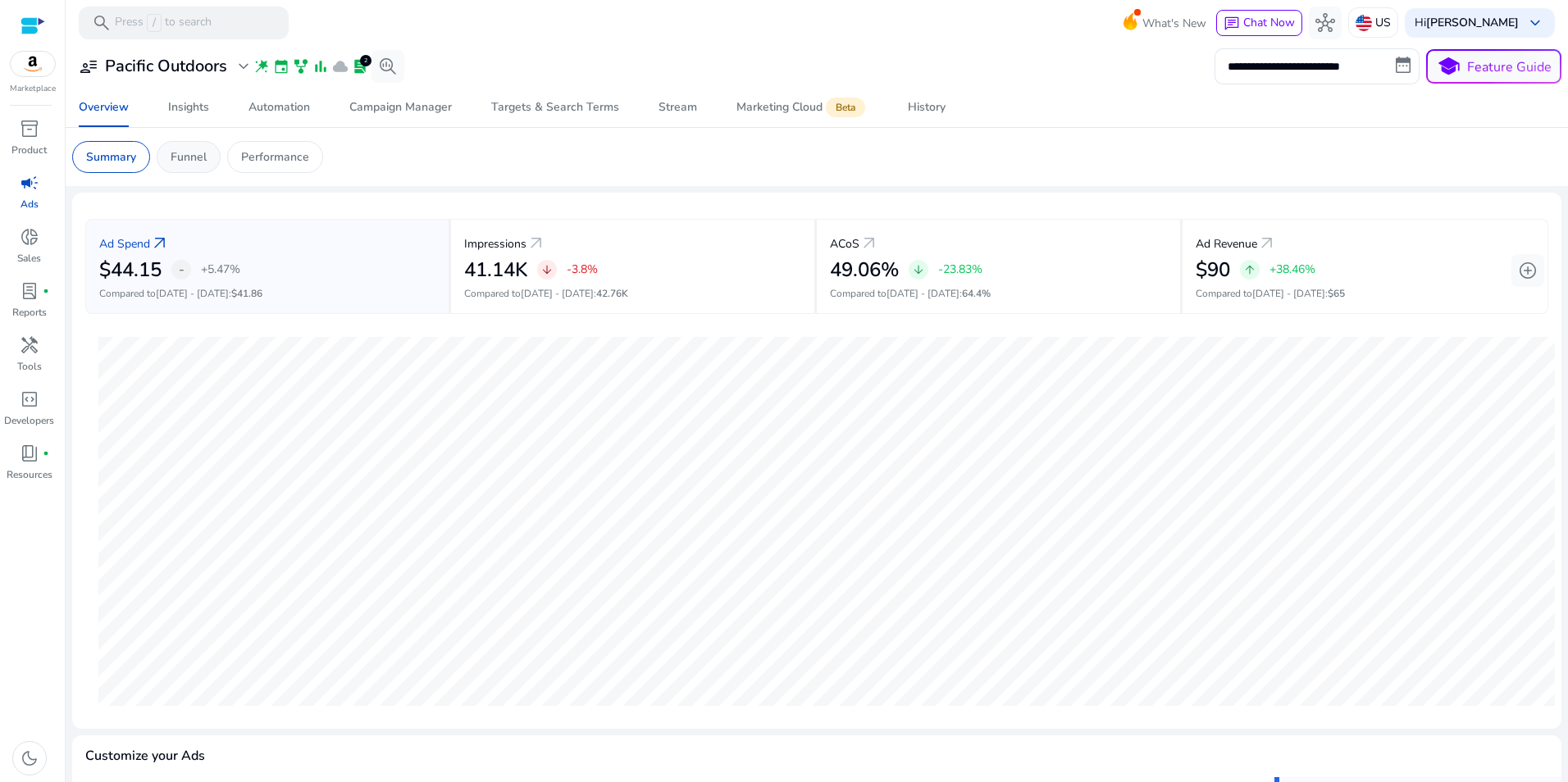
click at [185, 151] on p "Funnel" at bounding box center [188, 157] width 36 height 17
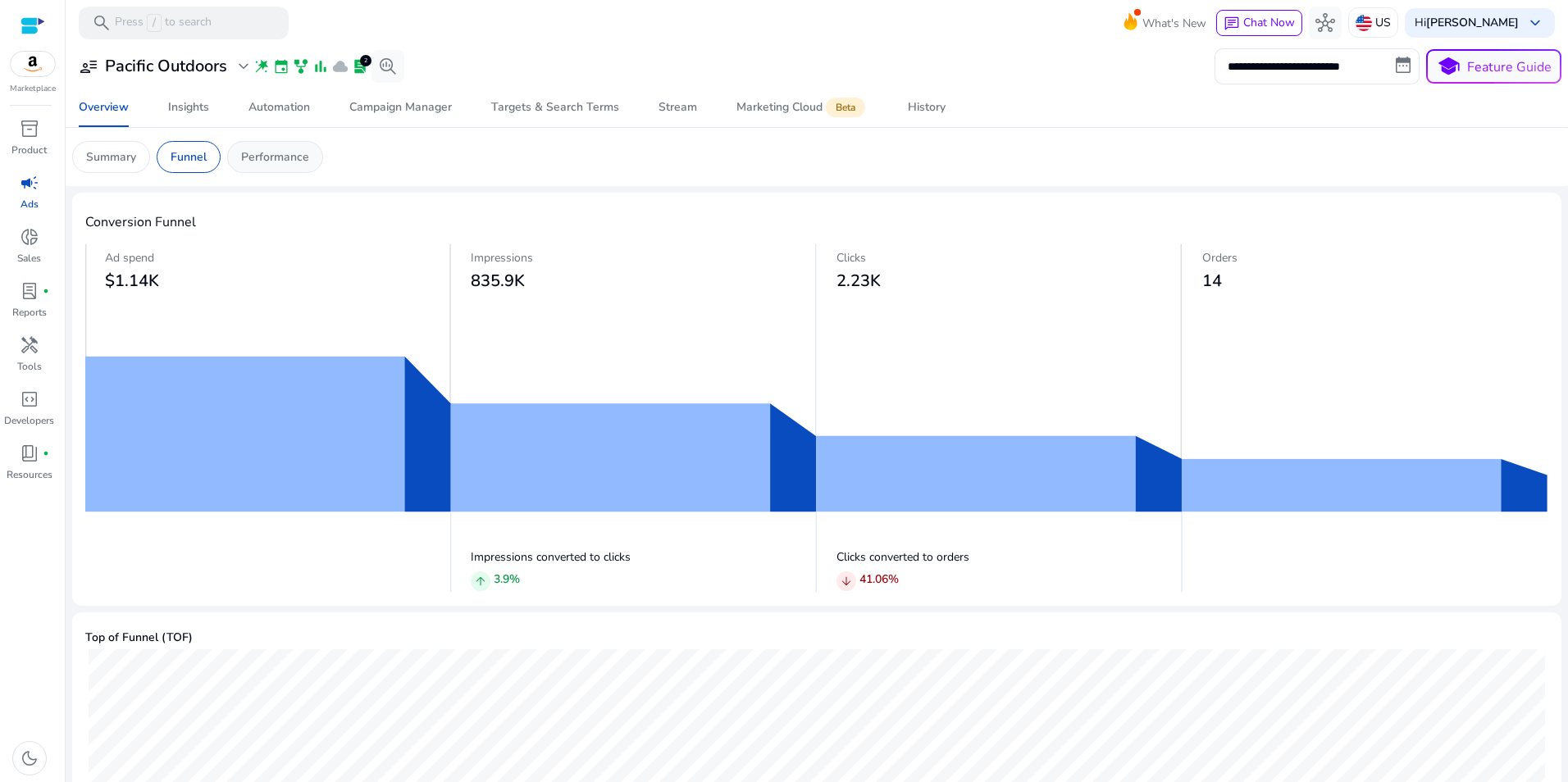
click at [271, 139] on mat-card "Summary Funnel Performance" at bounding box center [816, 157] width 1515 height 58
click at [268, 150] on p "Performance" at bounding box center [274, 157] width 68 height 17
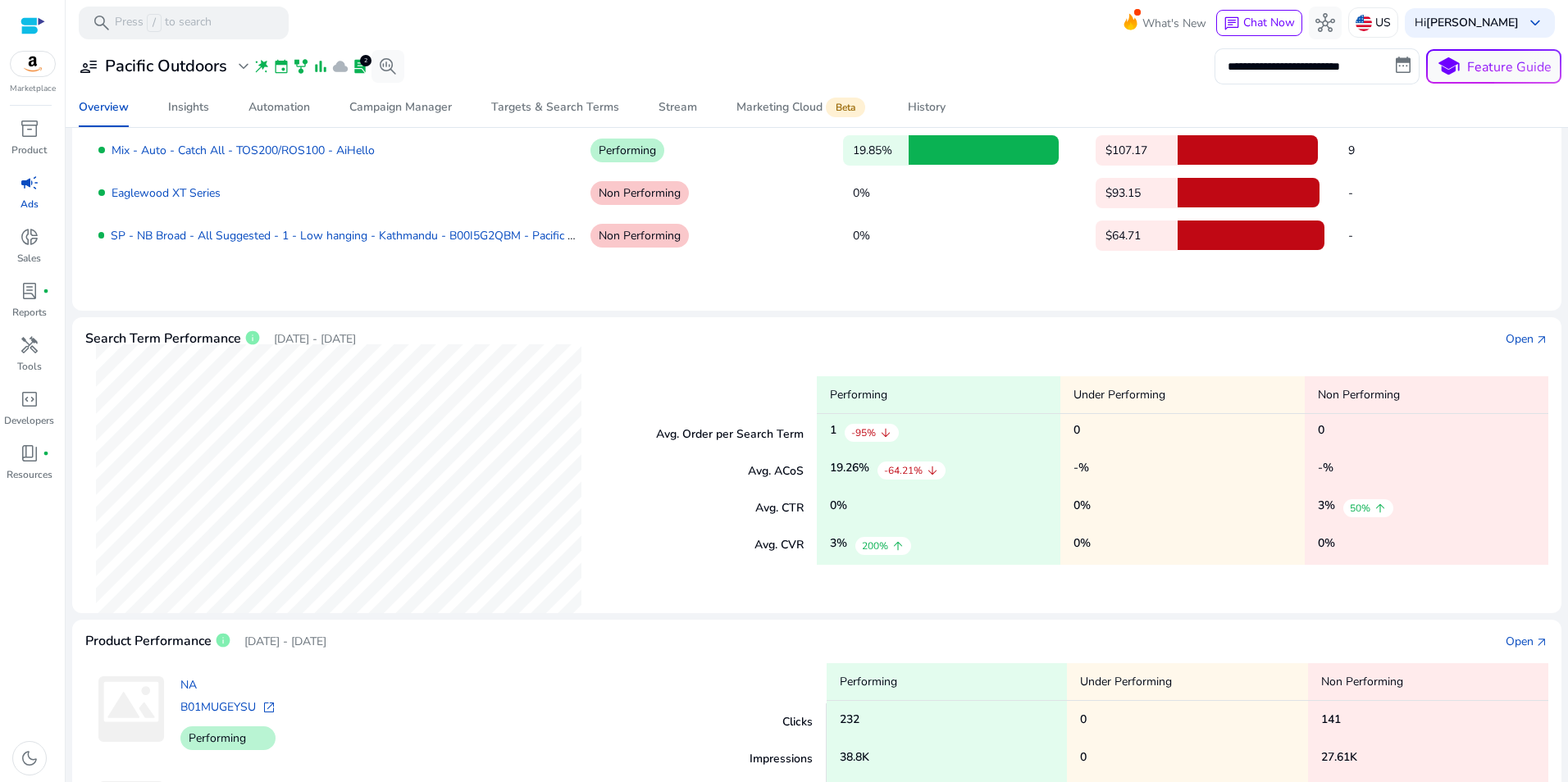
scroll to position [94, 0]
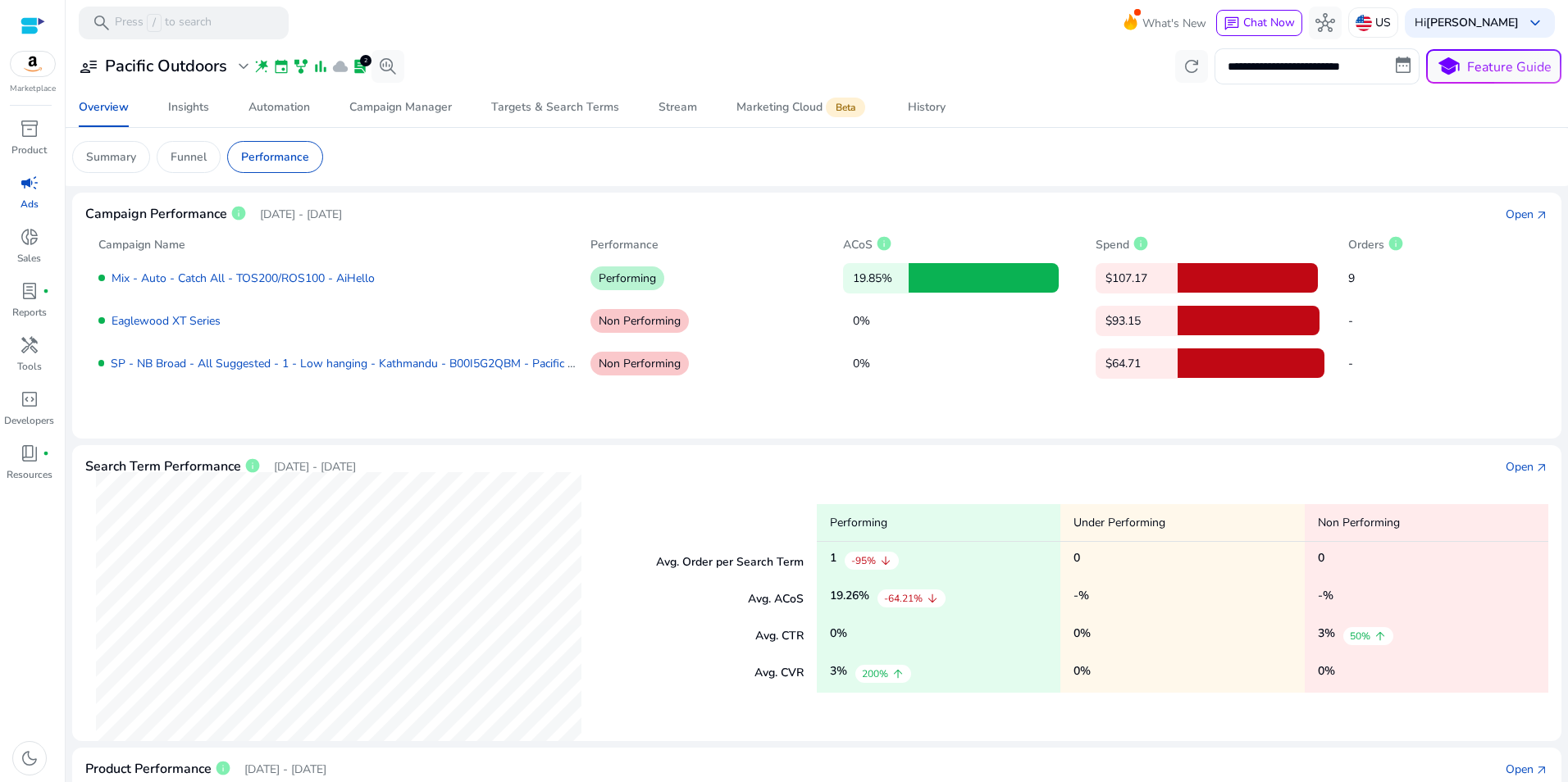
scroll to position [94, 0]
